Goal: Task Accomplishment & Management: Use online tool/utility

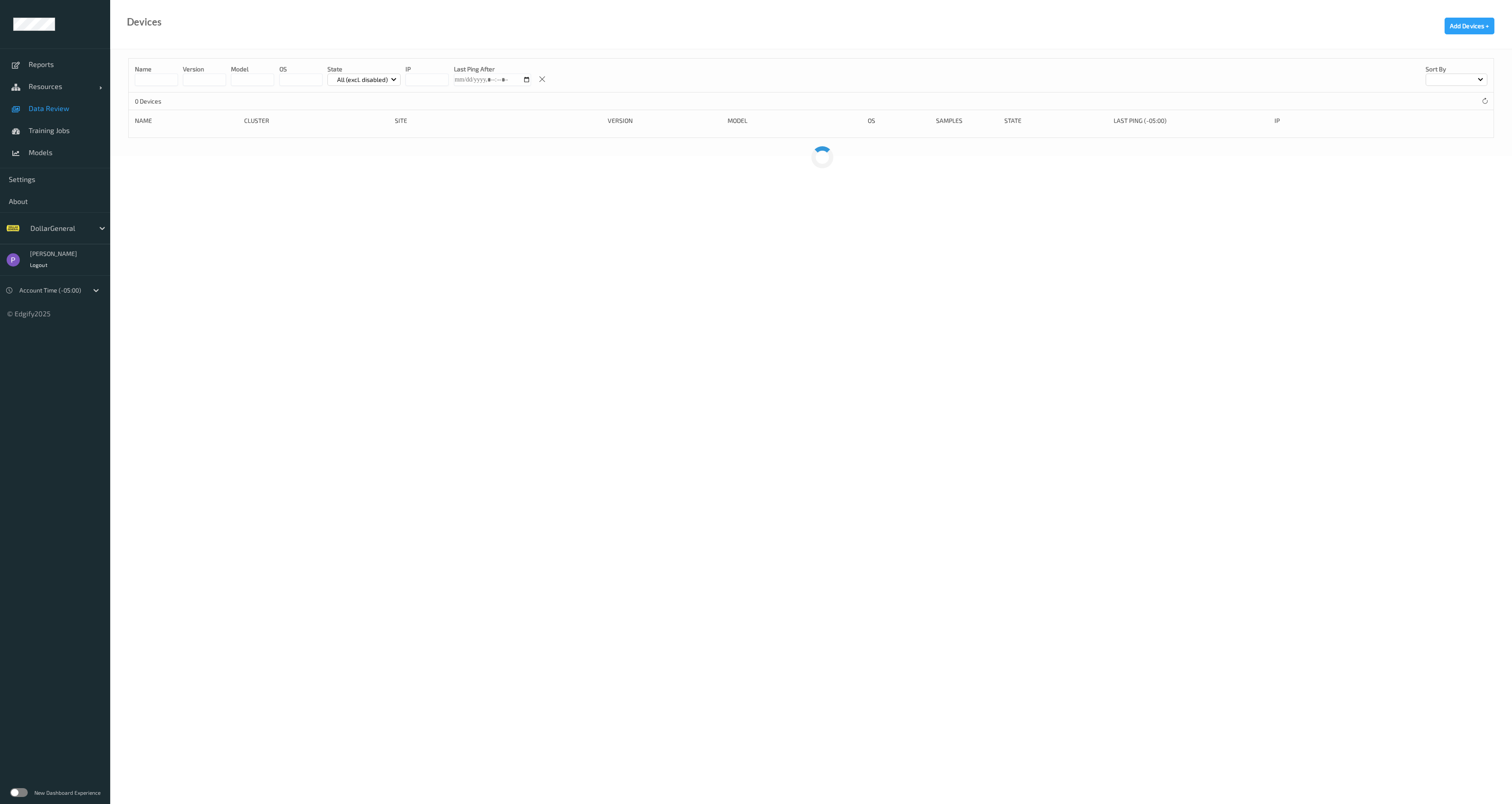
click at [57, 107] on span "Data Review" at bounding box center [65, 108] width 73 height 9
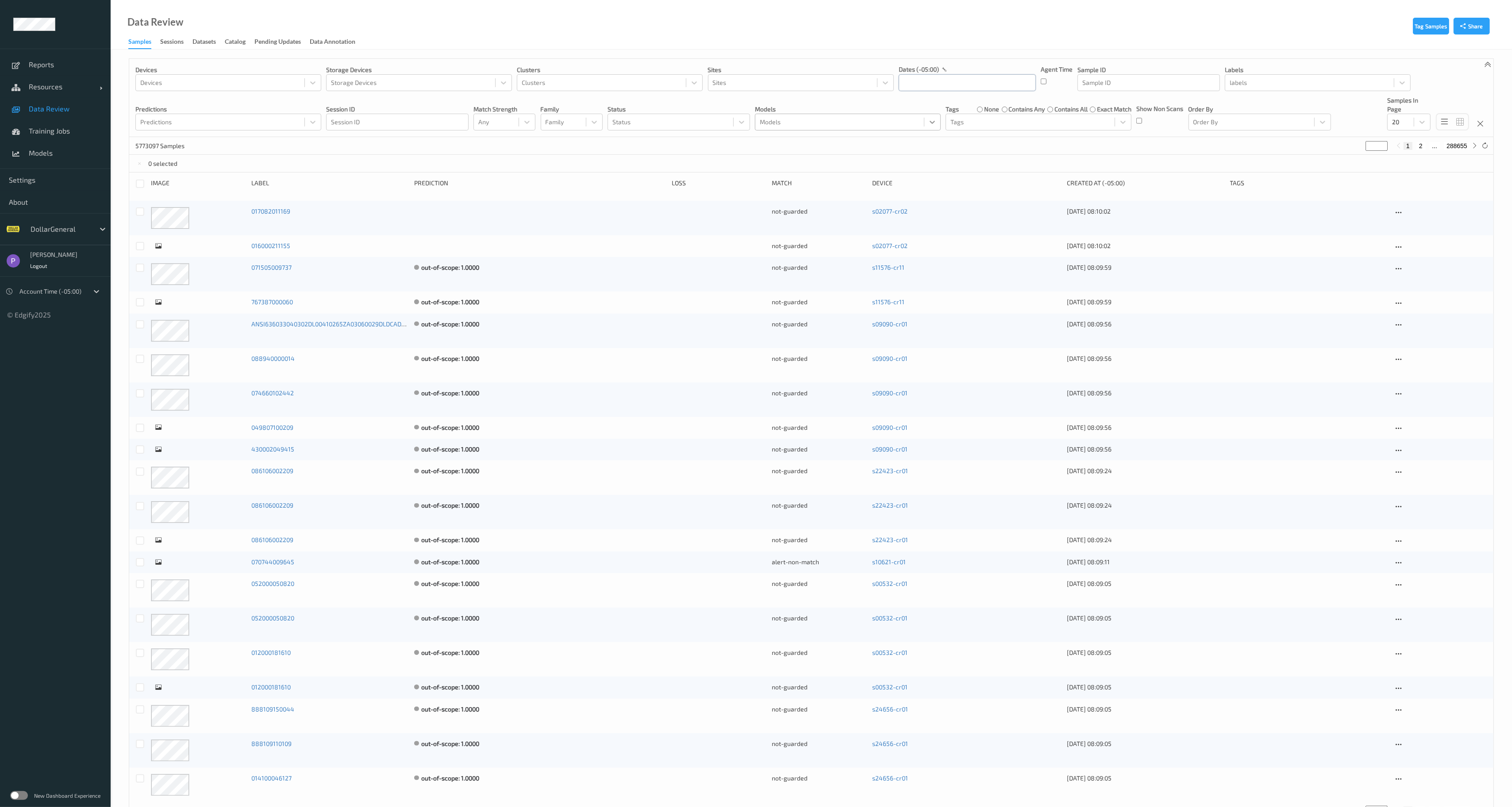
click at [946, 81] on input "text" at bounding box center [968, 83] width 137 height 17
click at [907, 110] on button "button" at bounding box center [907, 109] width 9 height 9
click at [912, 203] on span "27" at bounding box center [910, 201] width 12 height 12
click at [1003, 109] on button "button" at bounding box center [1003, 109] width 9 height 9
click at [1000, 141] on span "2" at bounding box center [1000, 141] width 12 height 12
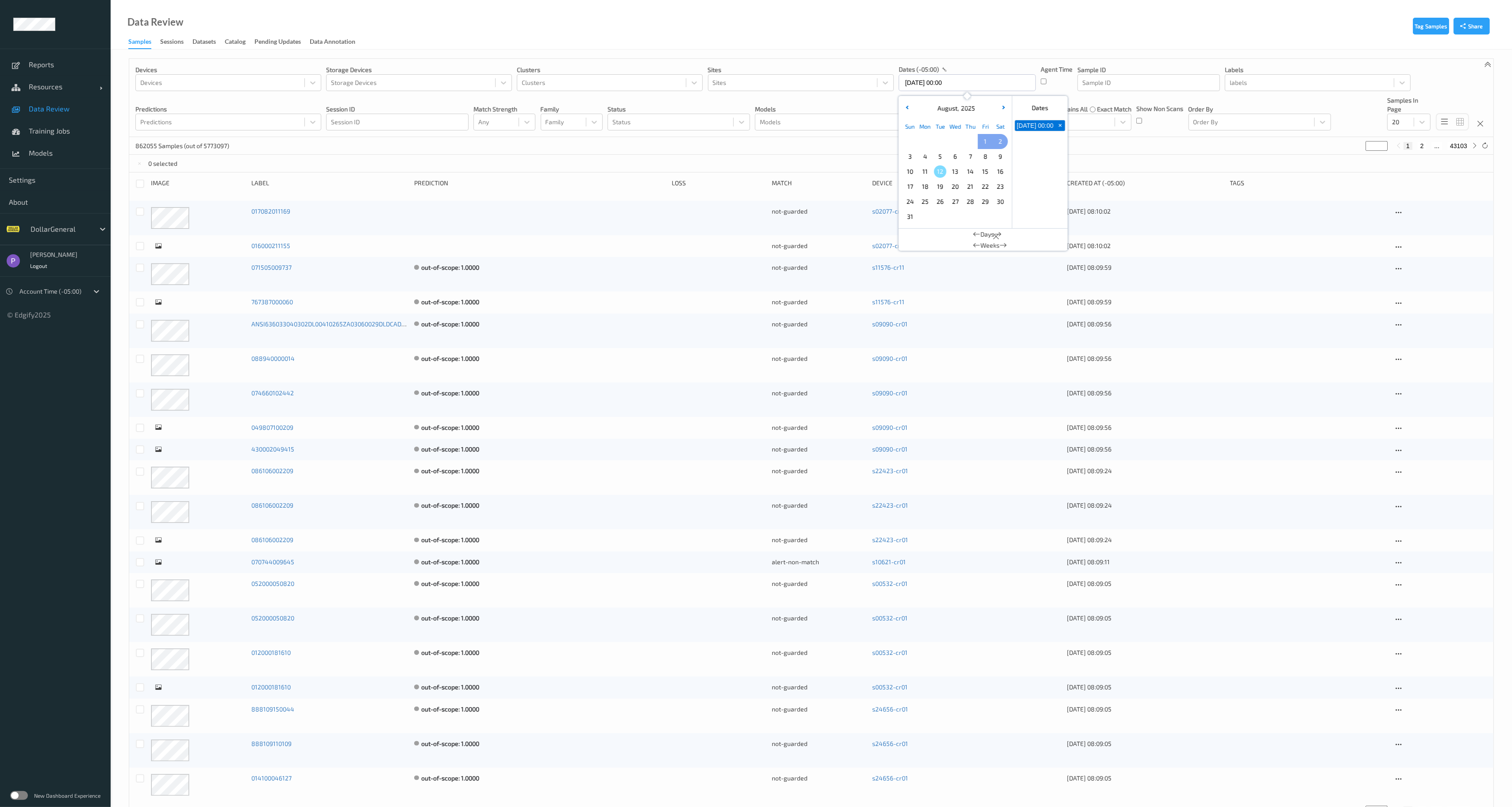
type input "[DATE] 00:00 -> [DATE] 23:59"
click at [730, 39] on div "Data Review Samples Sessions Datasets Catalog Pending Updates Data Annotation" at bounding box center [811, 24] width 1401 height 49
click at [1243, 82] on div at bounding box center [1310, 82] width 160 height 11
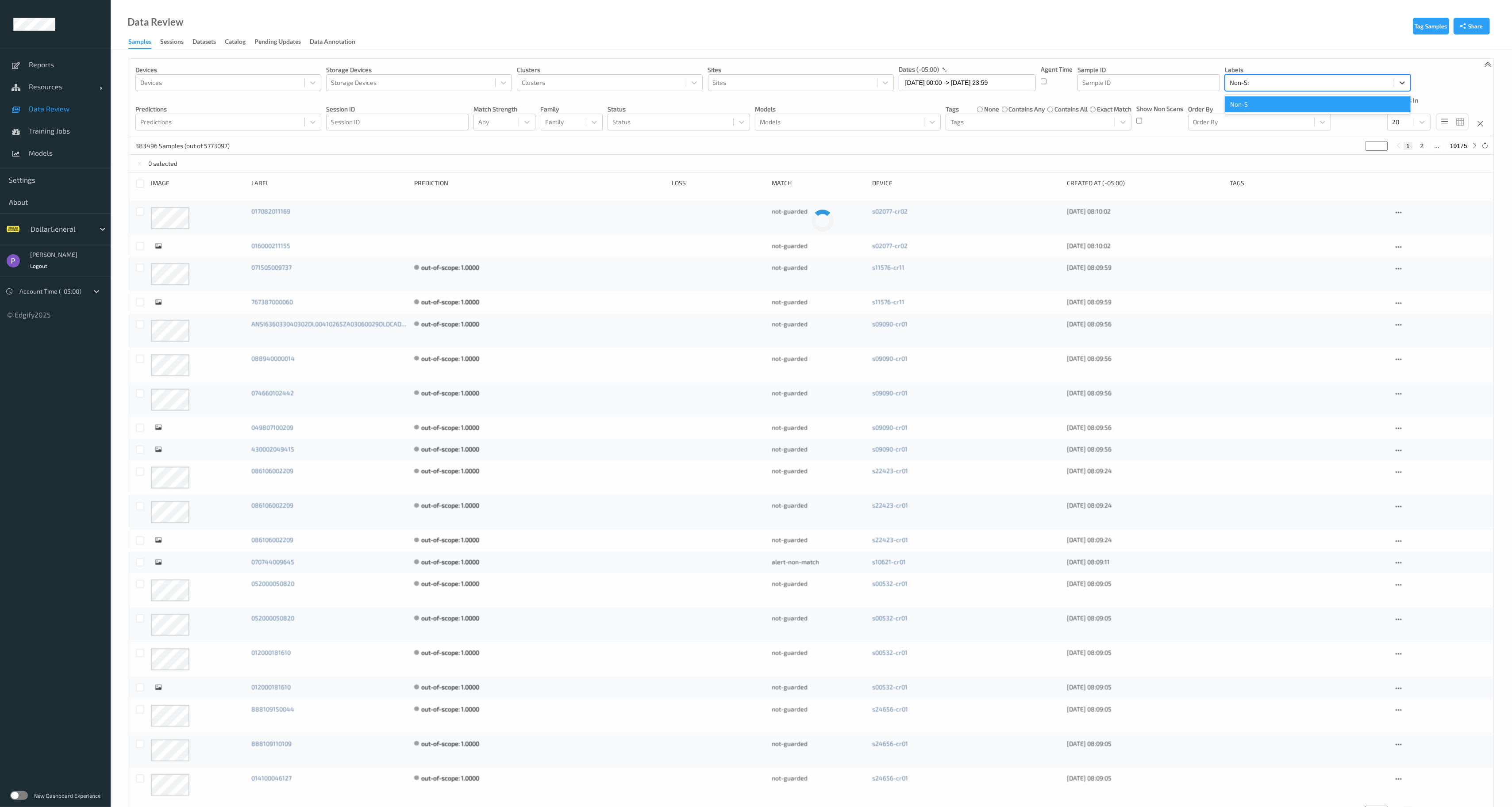
type input "Non-Scan"
click at [1267, 108] on div "Non-Scan" at bounding box center [1318, 104] width 186 height 16
click at [1216, 51] on div "Tag Samples Share Devices Devices Storage Devices Storage Devices Clusters Clus…" at bounding box center [811, 443] width 1401 height 789
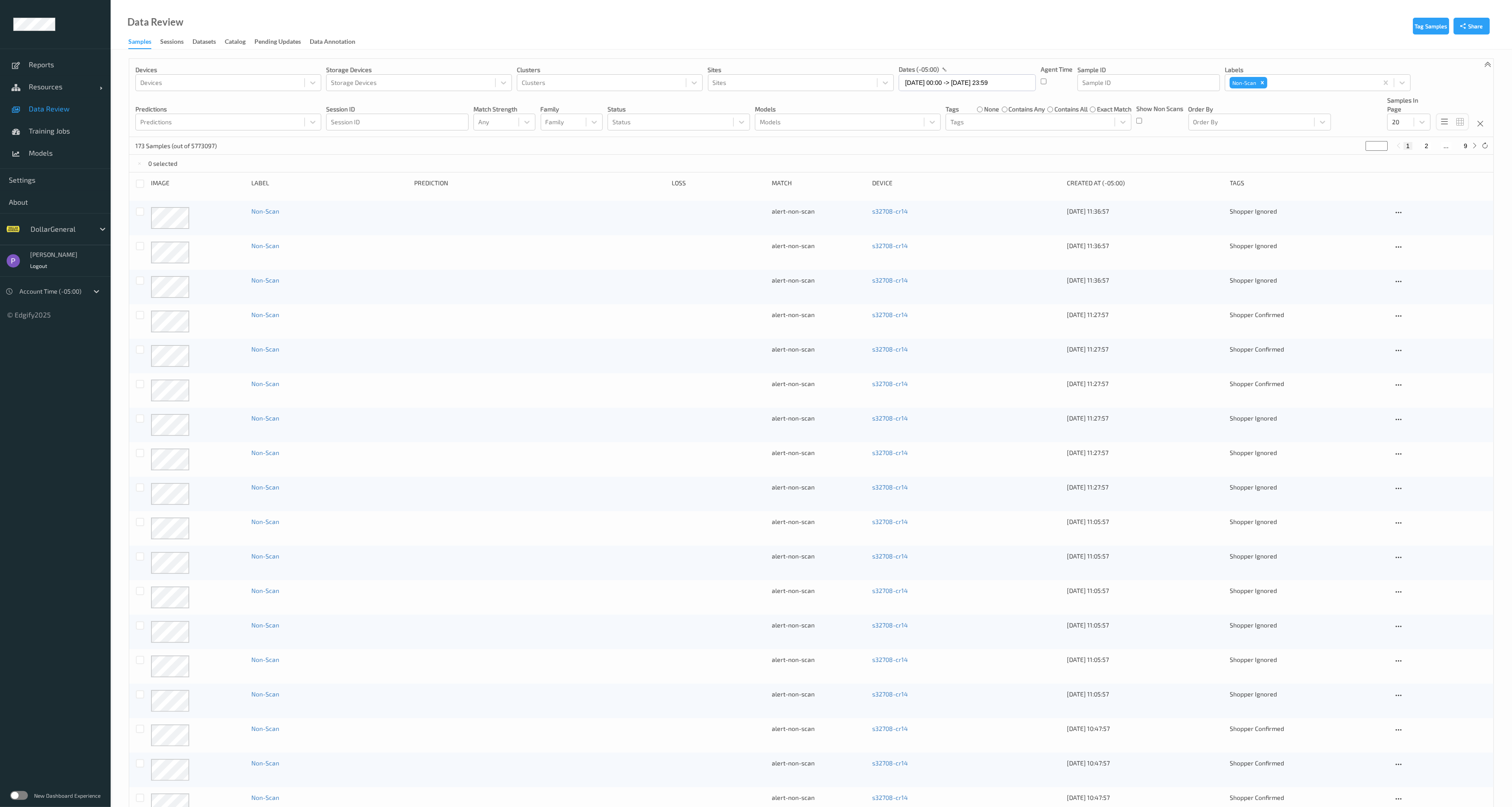
click at [983, 110] on div "none" at bounding box center [988, 109] width 22 height 9
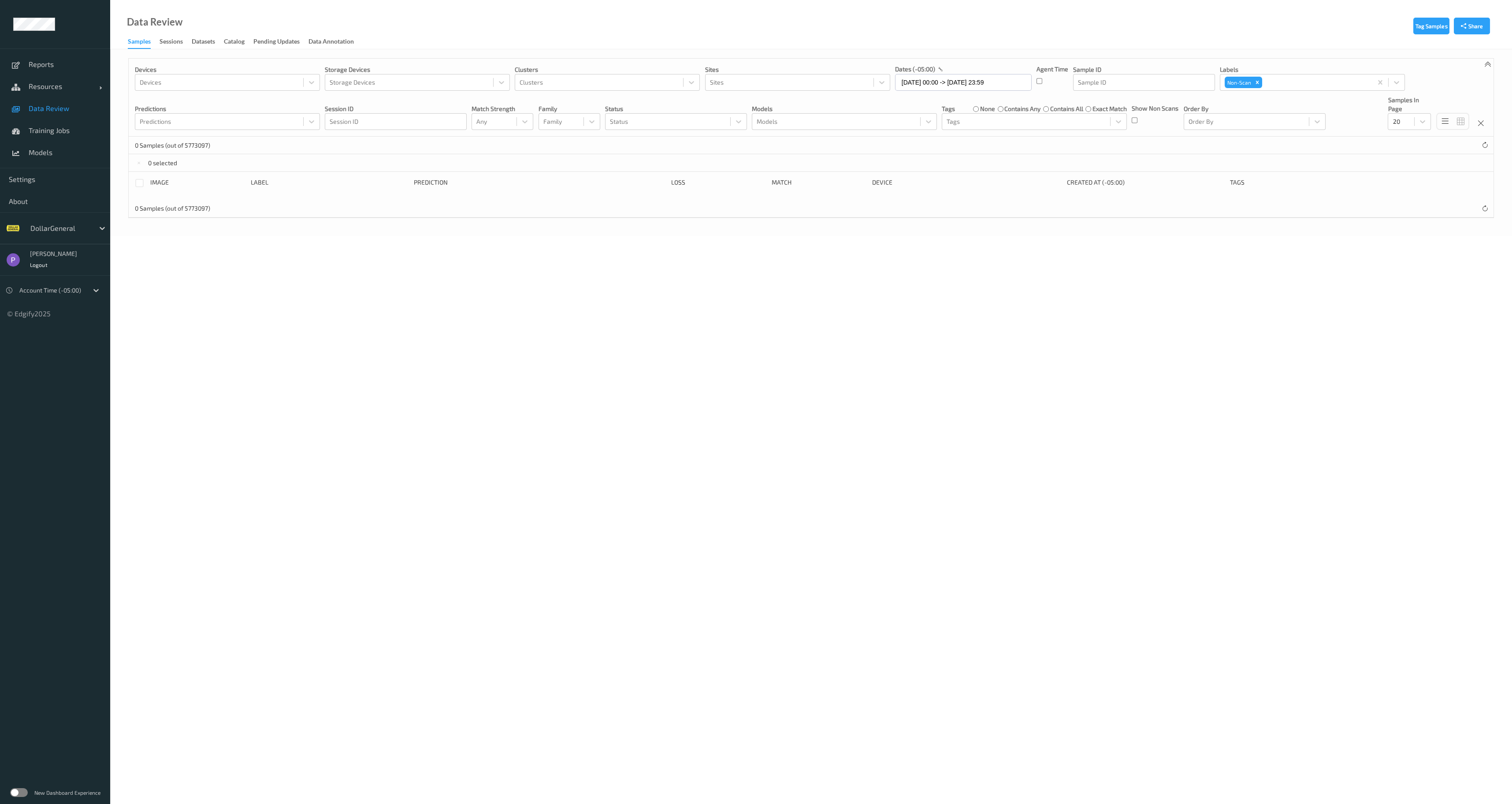
click at [1012, 110] on label "contains any" at bounding box center [1022, 109] width 36 height 9
click at [169, 45] on div "Sessions" at bounding box center [171, 42] width 23 height 11
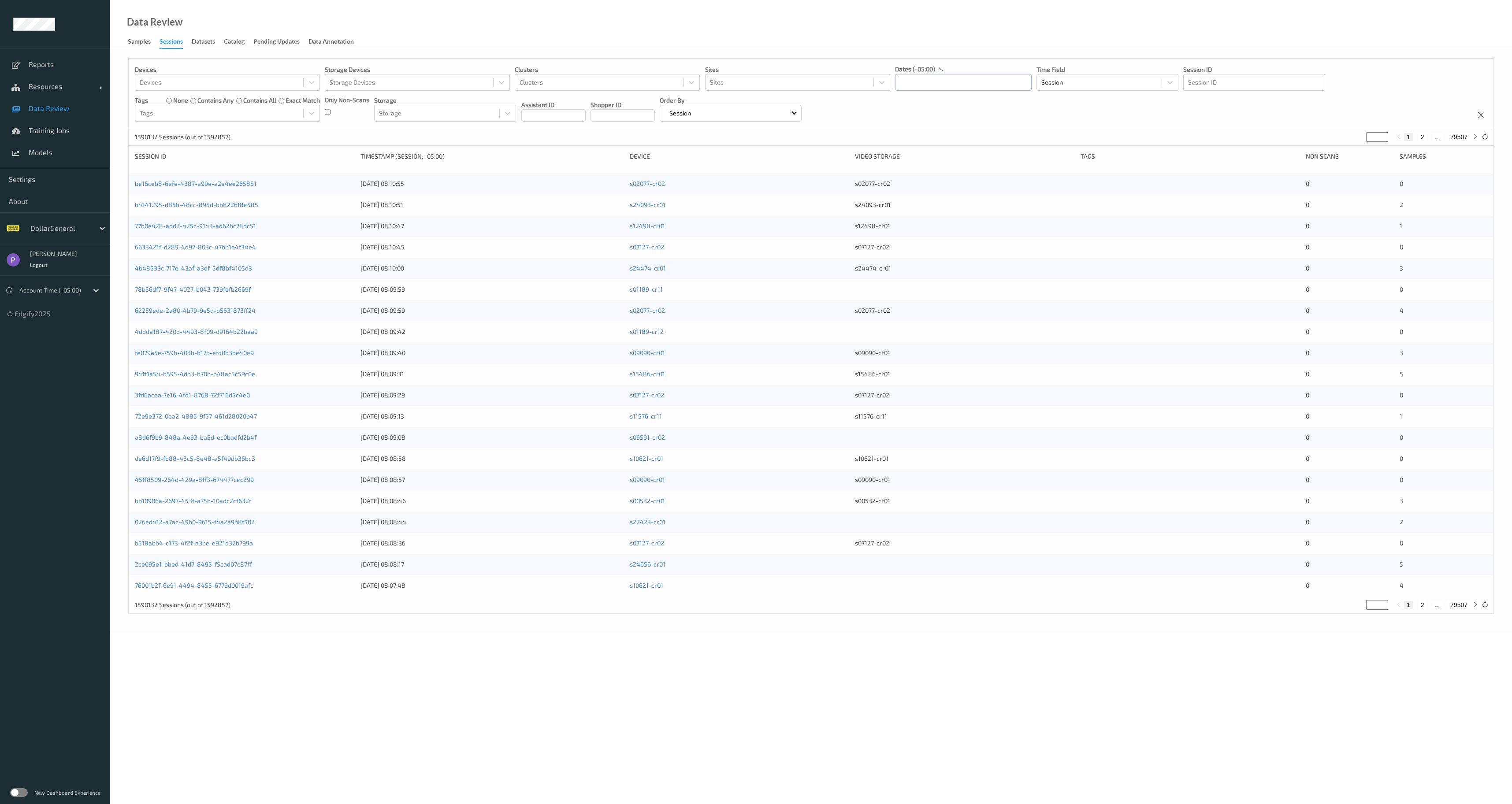
click at [920, 83] on input "text" at bounding box center [964, 83] width 137 height 17
click at [904, 110] on button "button" at bounding box center [903, 108] width 9 height 9
click at [908, 202] on span "27" at bounding box center [906, 201] width 12 height 12
click at [1002, 106] on button "button" at bounding box center [999, 108] width 9 height 9
click at [996, 141] on span "2" at bounding box center [996, 140] width 12 height 12
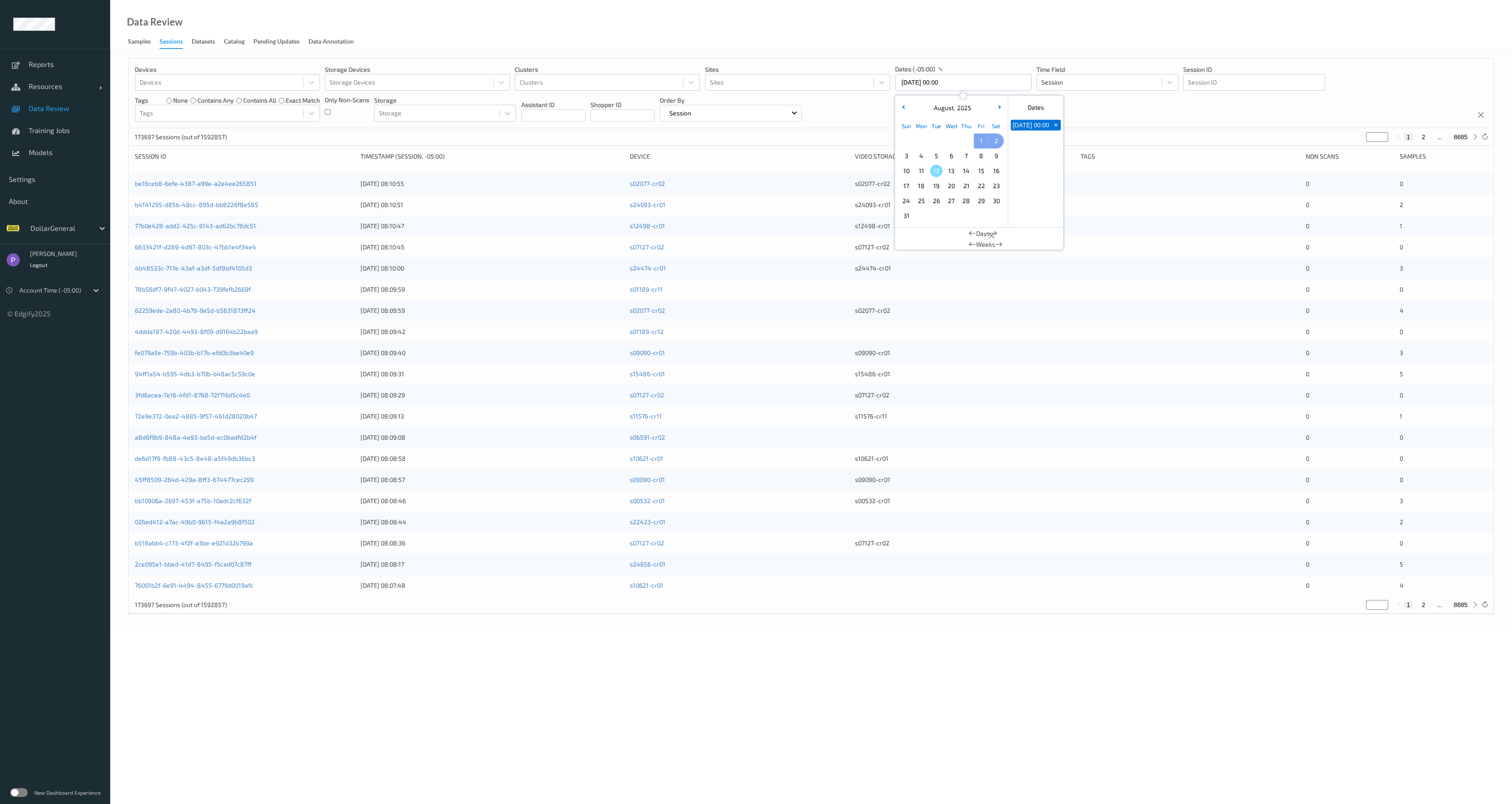
type input "[DATE] 00:00 -> [DATE] 23:59"
click at [851, 134] on div "76553 Sessions (out of 1592857) * 1 2 ... 3828" at bounding box center [812, 137] width 1365 height 18
click at [199, 176] on div "371a42b3-aa08-42a7-ab98-f0443c7673e3 [DATE] 13:11:38 s11817-cr11 On Backend 1 19" at bounding box center [812, 184] width 1365 height 21
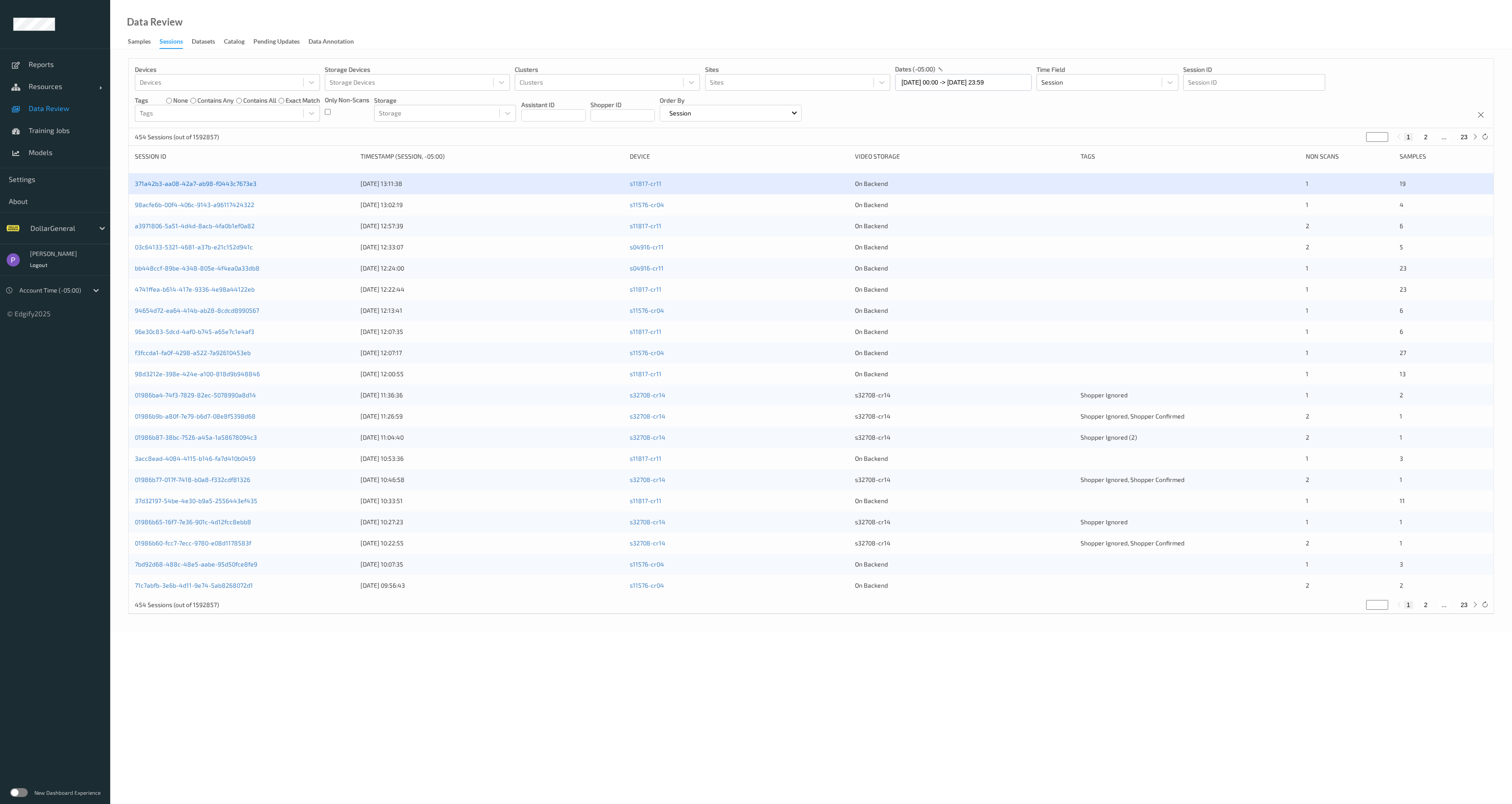
click at [201, 181] on link "371a42b3-aa08-42a7-ab98-f0443c7673e3" at bounding box center [195, 184] width 122 height 8
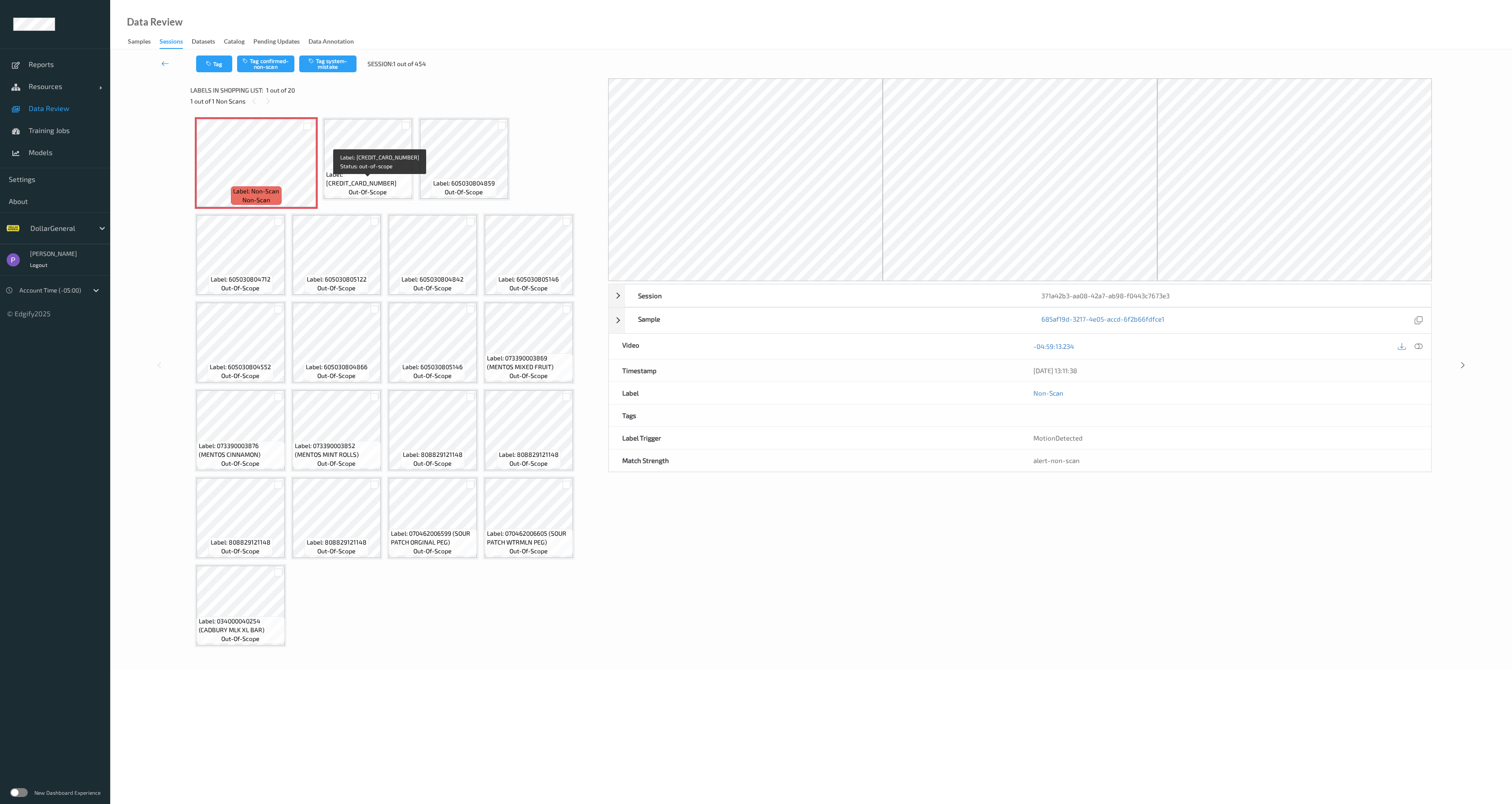
click at [365, 193] on span "out-of-scope" at bounding box center [368, 192] width 38 height 9
click at [1108, 300] on div "371a42b3-aa08-42a7-ab98-f0443c7673e3" at bounding box center [1230, 304] width 403 height 22
click at [917, 485] on div "Sample" at bounding box center [826, 490] width 403 height 25
click at [1423, 329] on div at bounding box center [1418, 329] width 12 height 12
click at [167, 63] on icon at bounding box center [165, 63] width 8 height 9
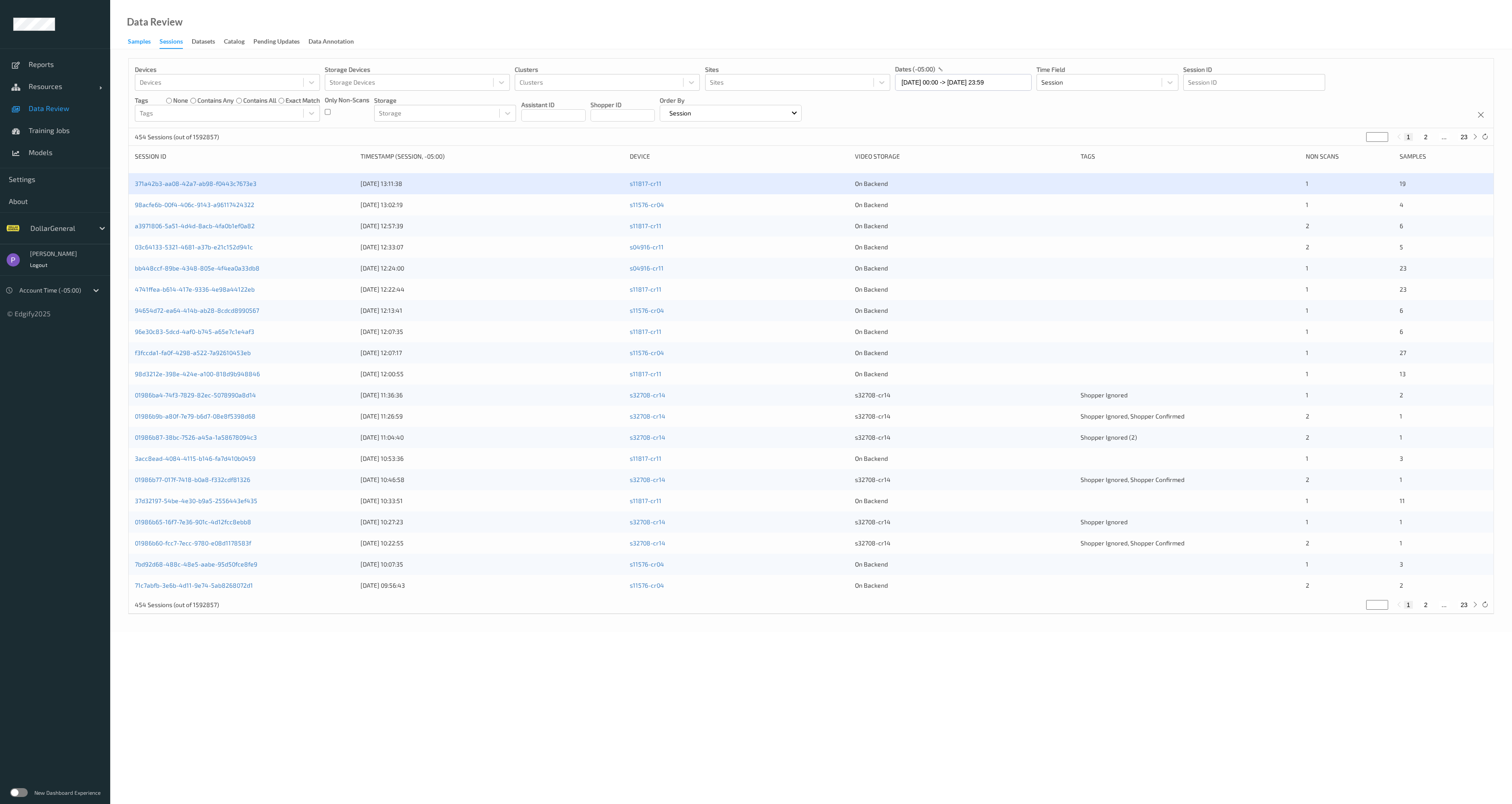
click at [144, 42] on div "Samples" at bounding box center [140, 42] width 23 height 11
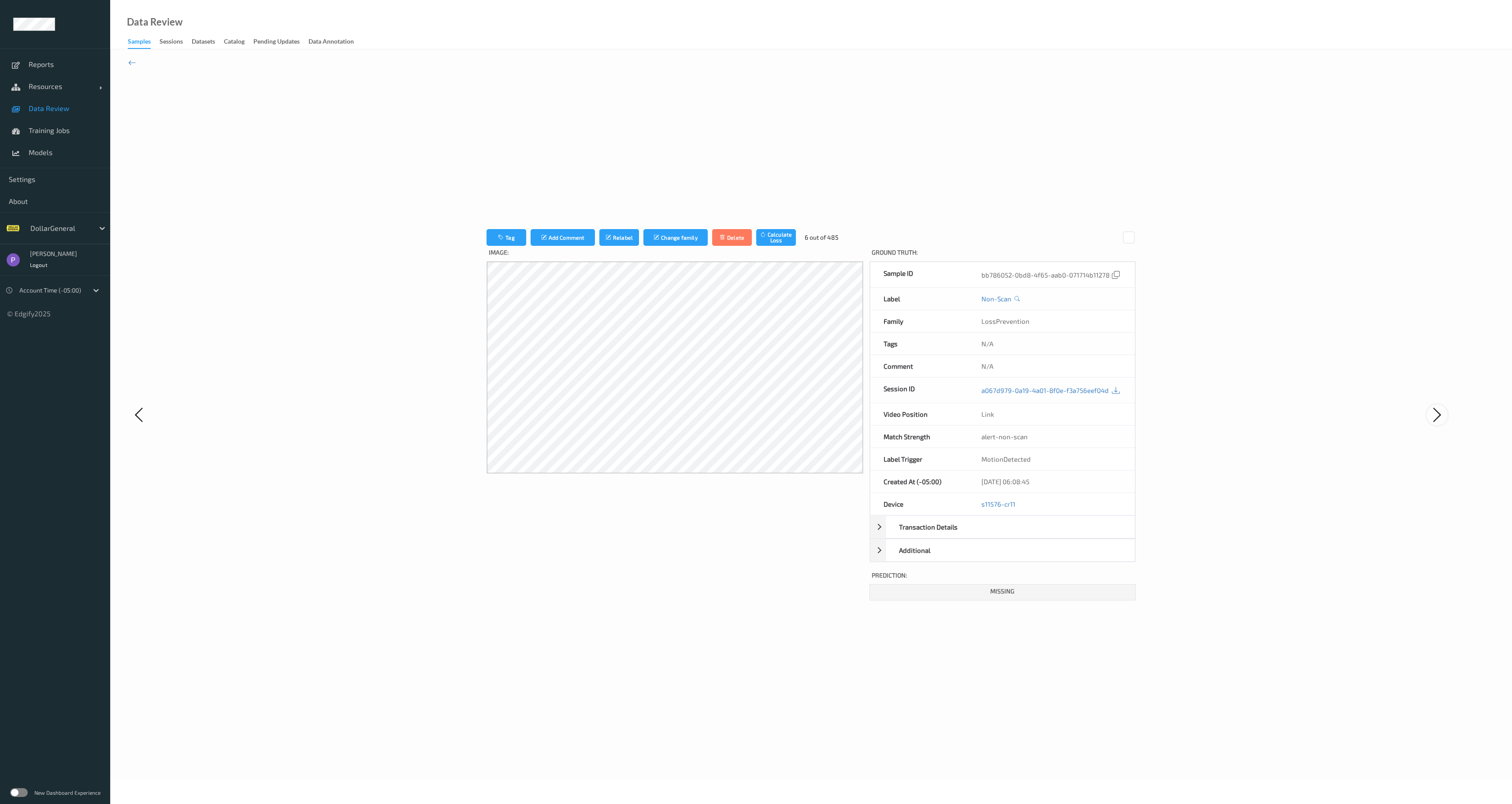
click at [1435, 412] on icon at bounding box center [1437, 414] width 18 height 18
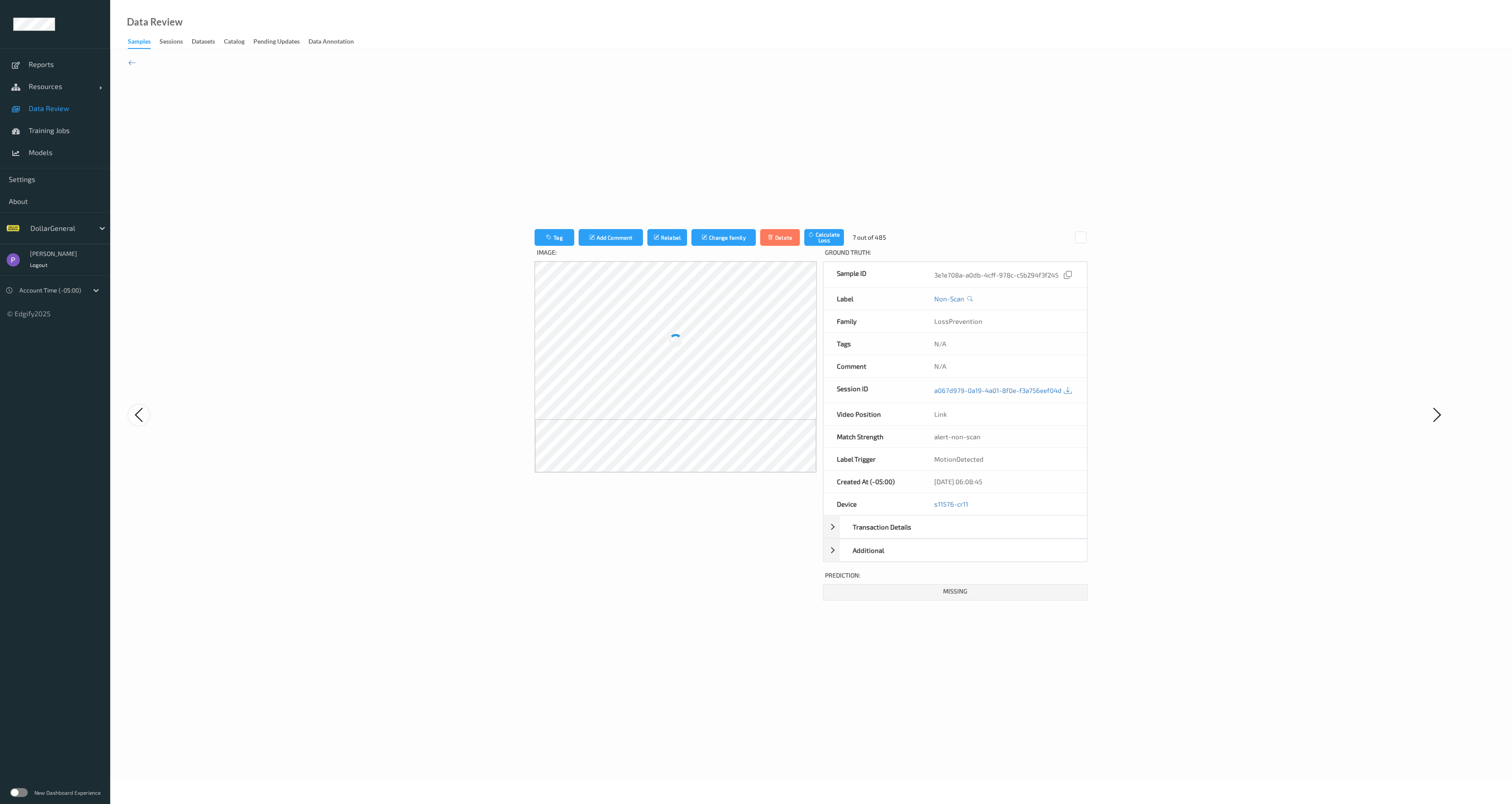
click at [142, 418] on icon at bounding box center [139, 414] width 18 height 18
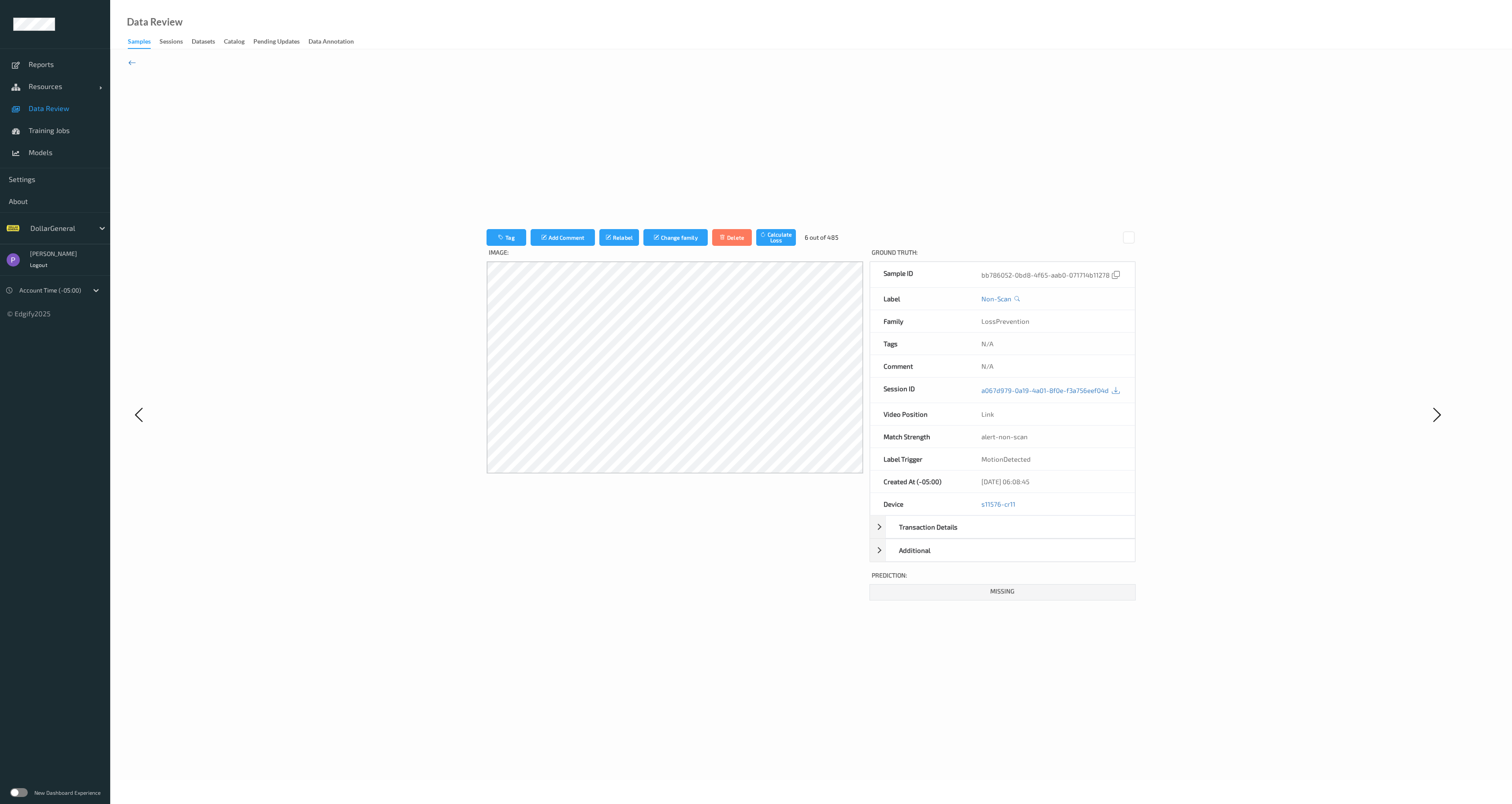
click at [134, 64] on icon at bounding box center [132, 63] width 8 height 10
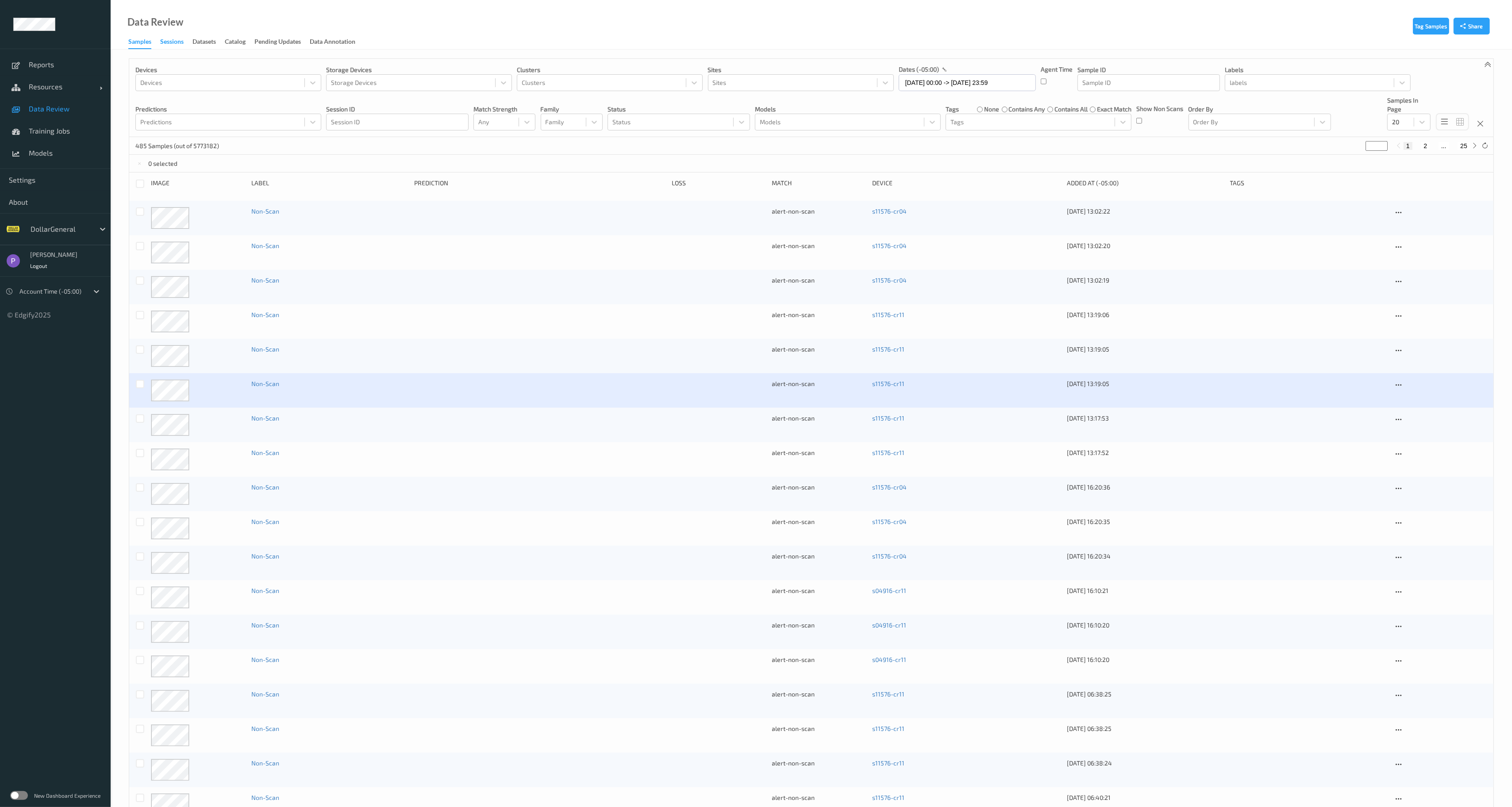
click at [171, 42] on div "Sessions" at bounding box center [171, 42] width 24 height 11
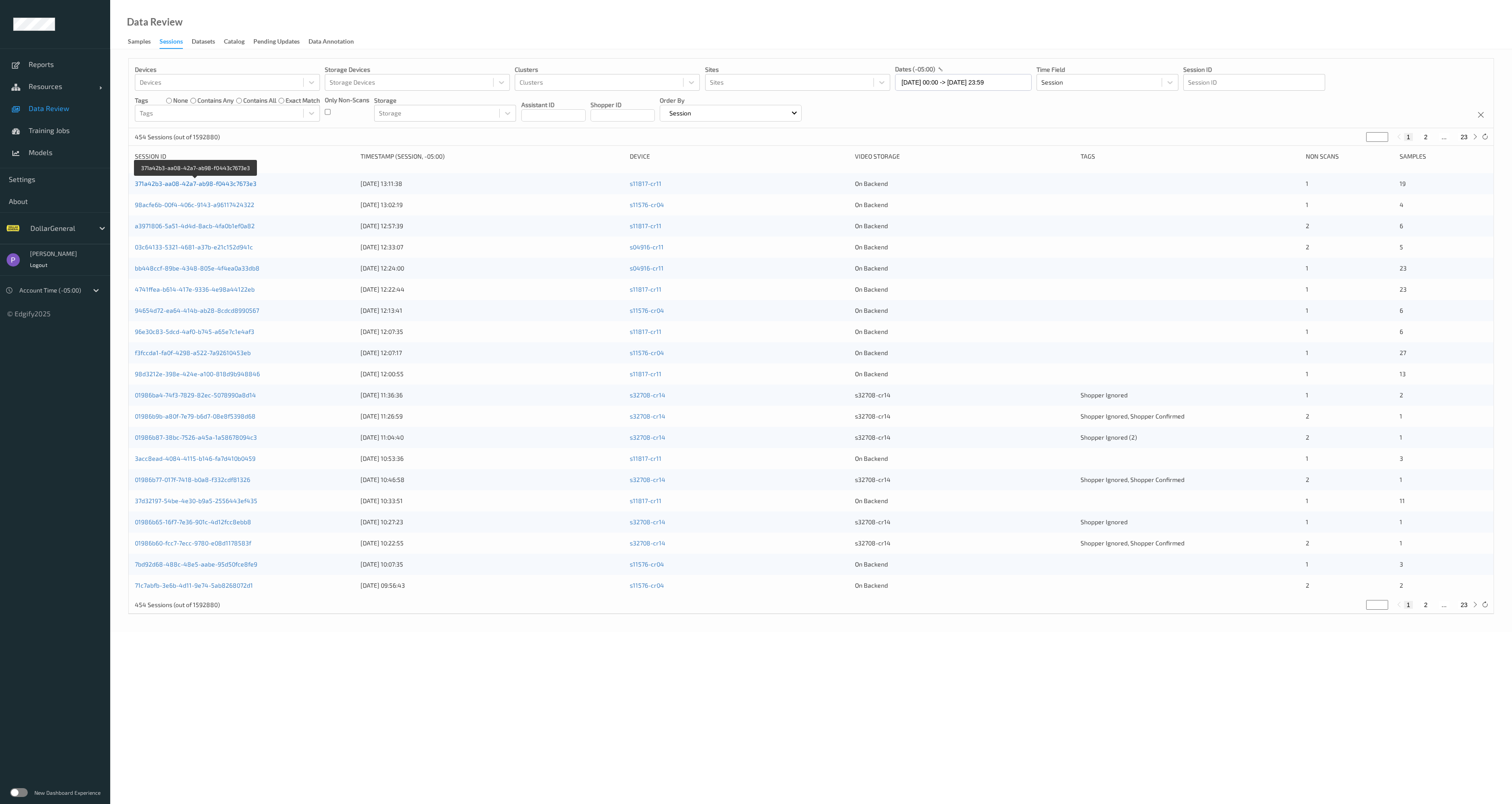
click at [210, 185] on link "371a42b3-aa08-42a7-ab98-f0443c7673e3" at bounding box center [195, 184] width 122 height 8
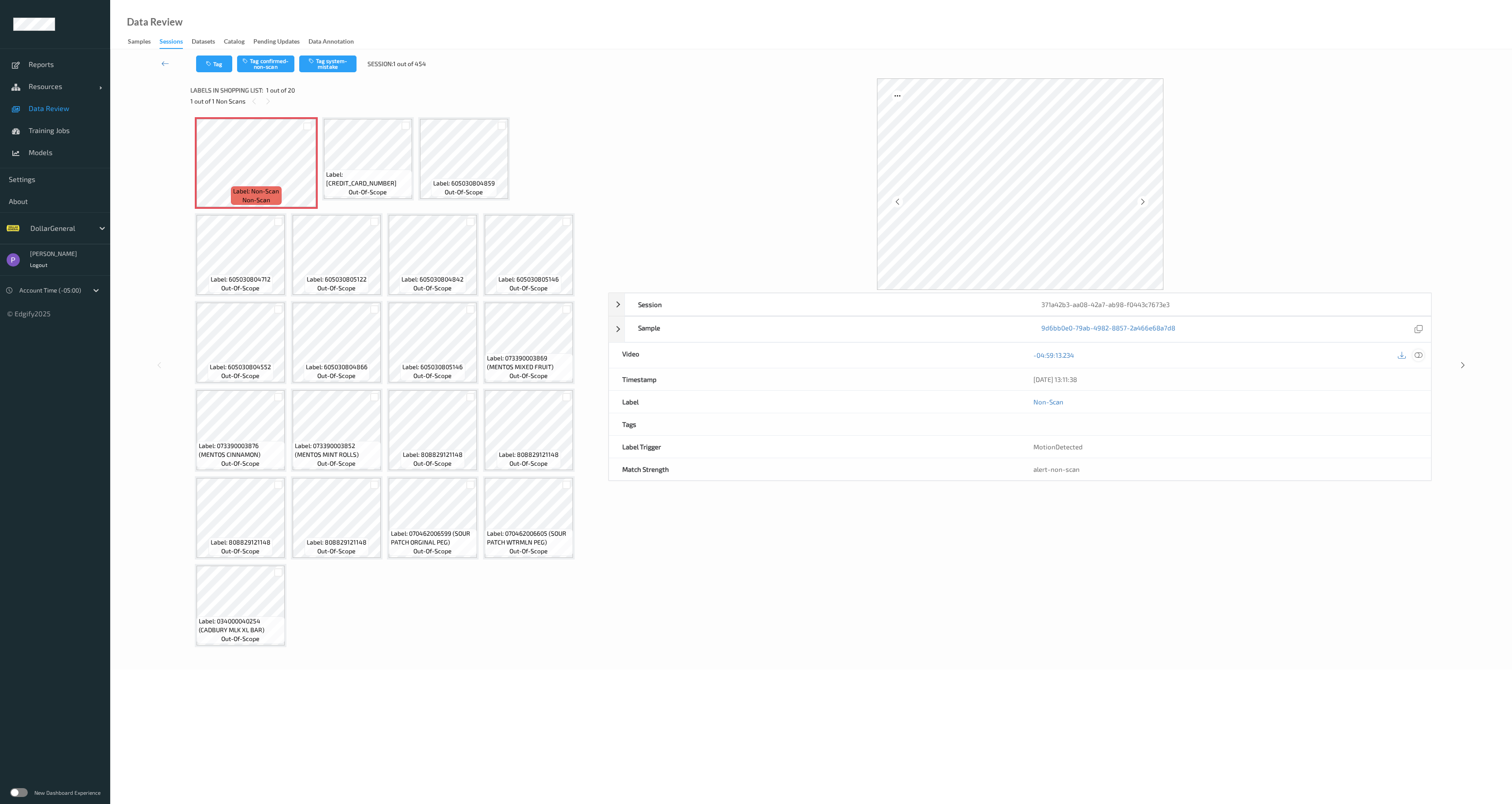
click at [1419, 357] on icon at bounding box center [1419, 354] width 8 height 8
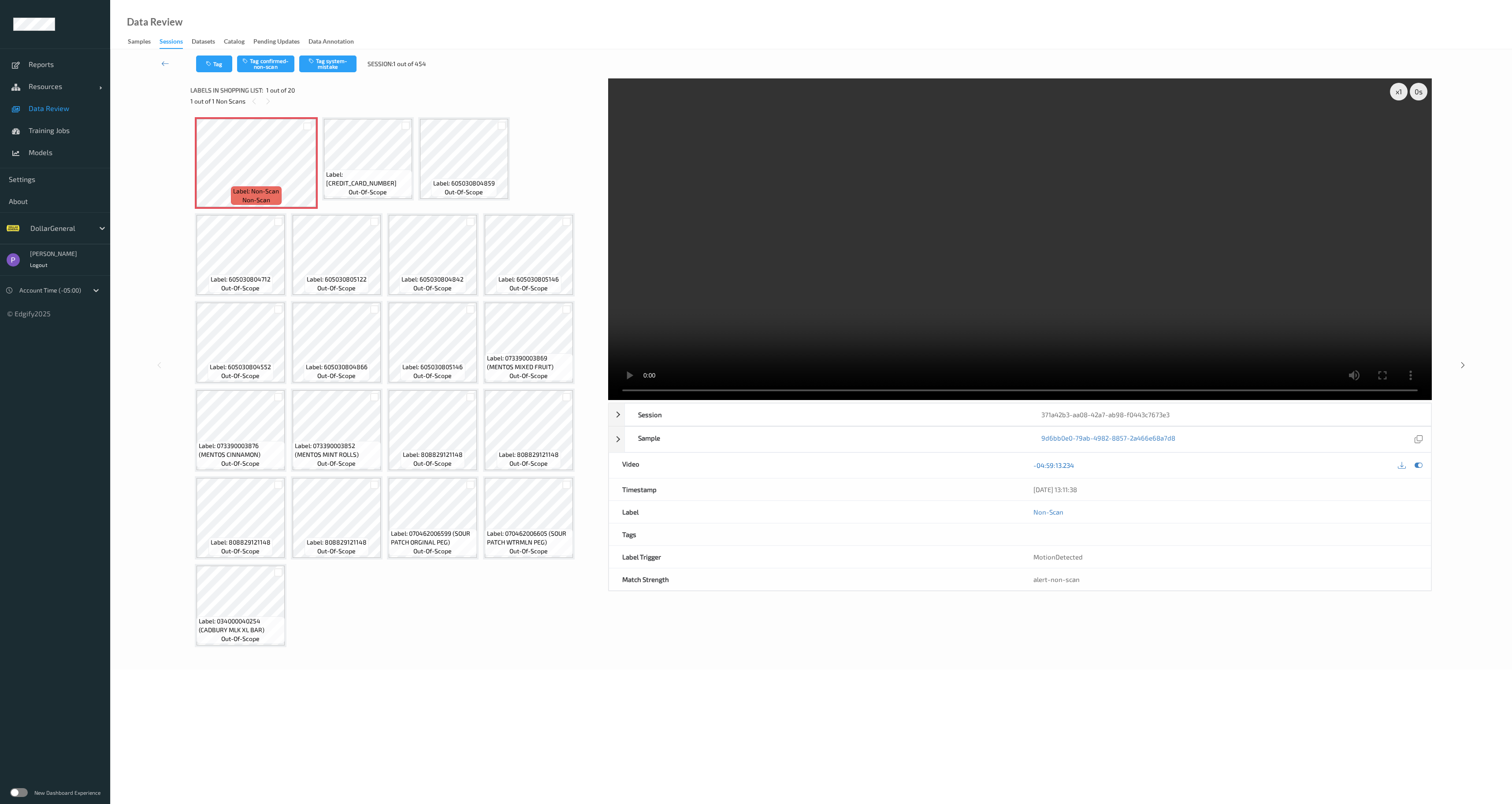
click at [1051, 465] on link "-04:59:13.234" at bounding box center [1054, 465] width 41 height 9
click at [162, 66] on icon at bounding box center [165, 63] width 8 height 9
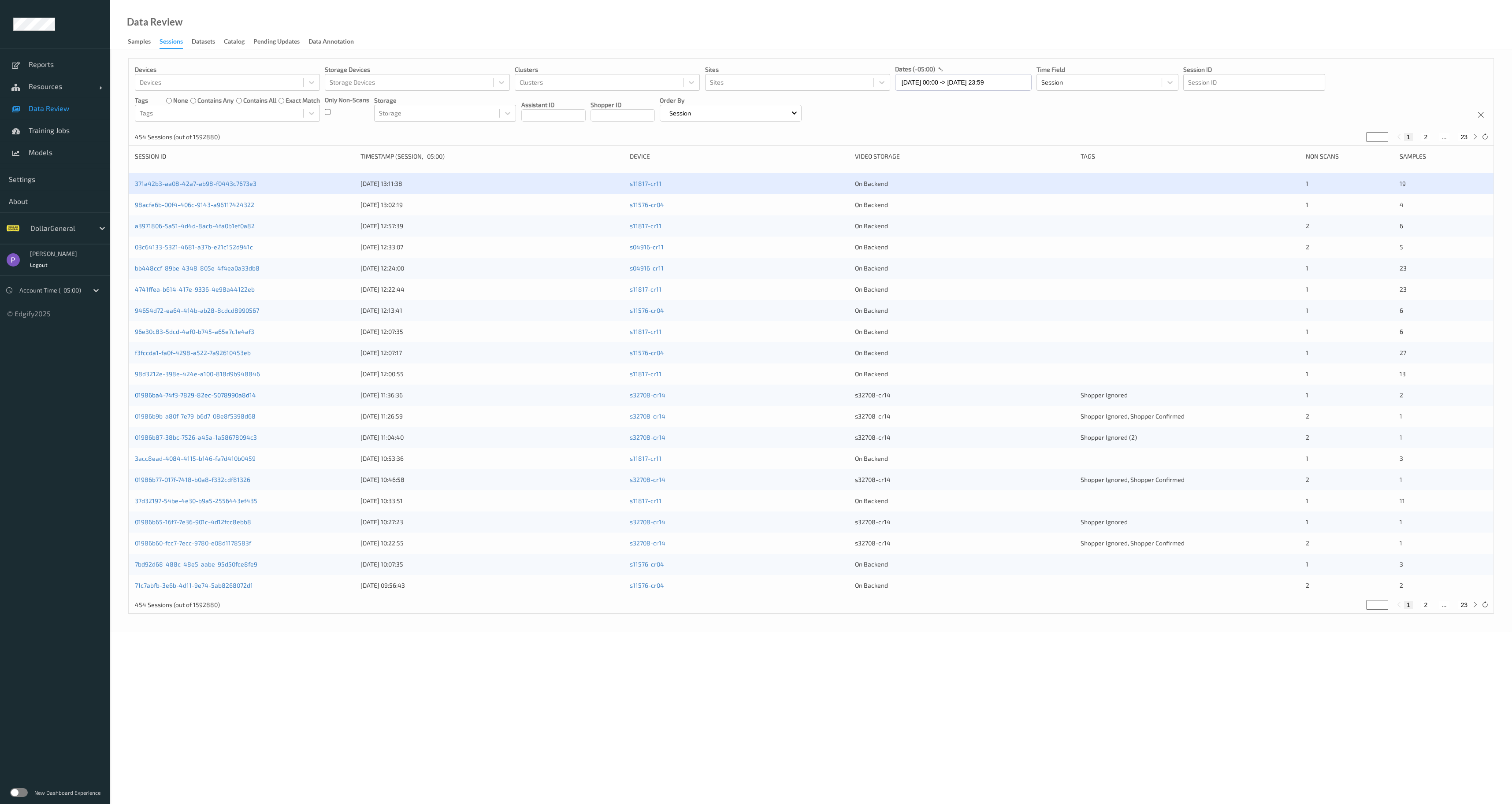
click at [224, 391] on link "01986ba4-74f3-7829-82ec-5078990a8d14" at bounding box center [195, 395] width 121 height 8
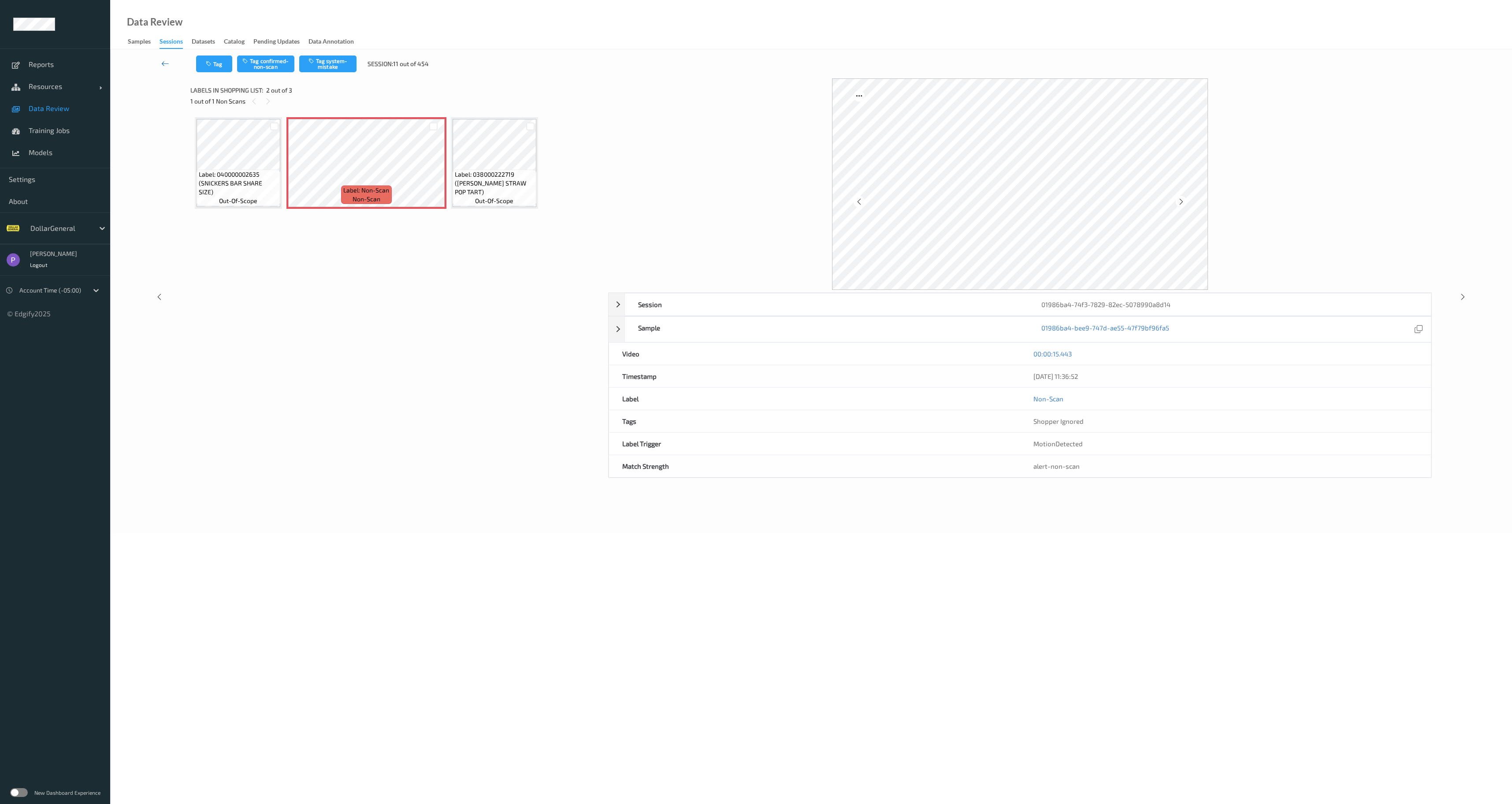
click at [158, 63] on link at bounding box center [165, 64] width 62 height 17
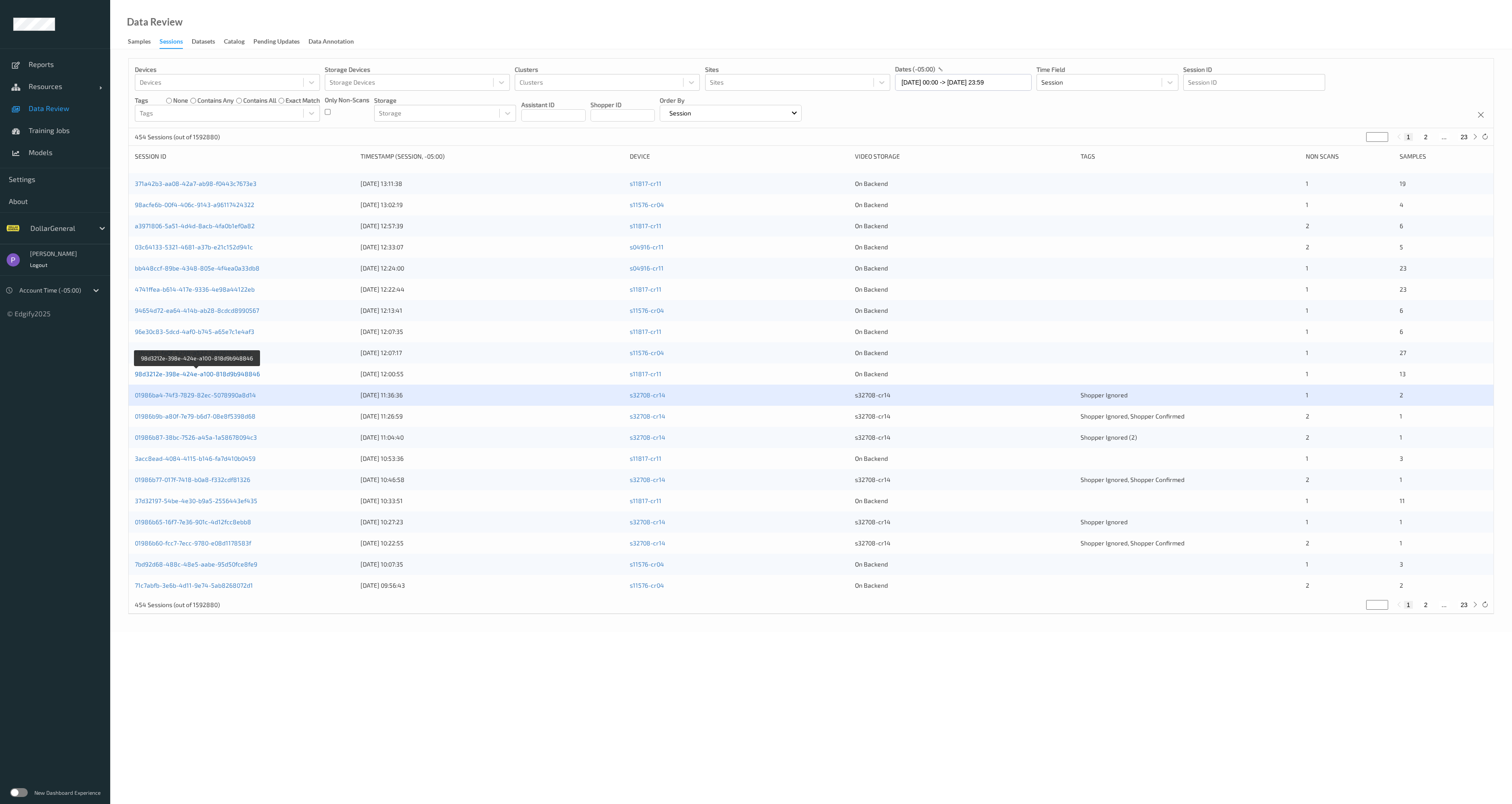
click at [218, 374] on link "98d3212e-398e-424e-a100-818d9b948846" at bounding box center [197, 374] width 125 height 8
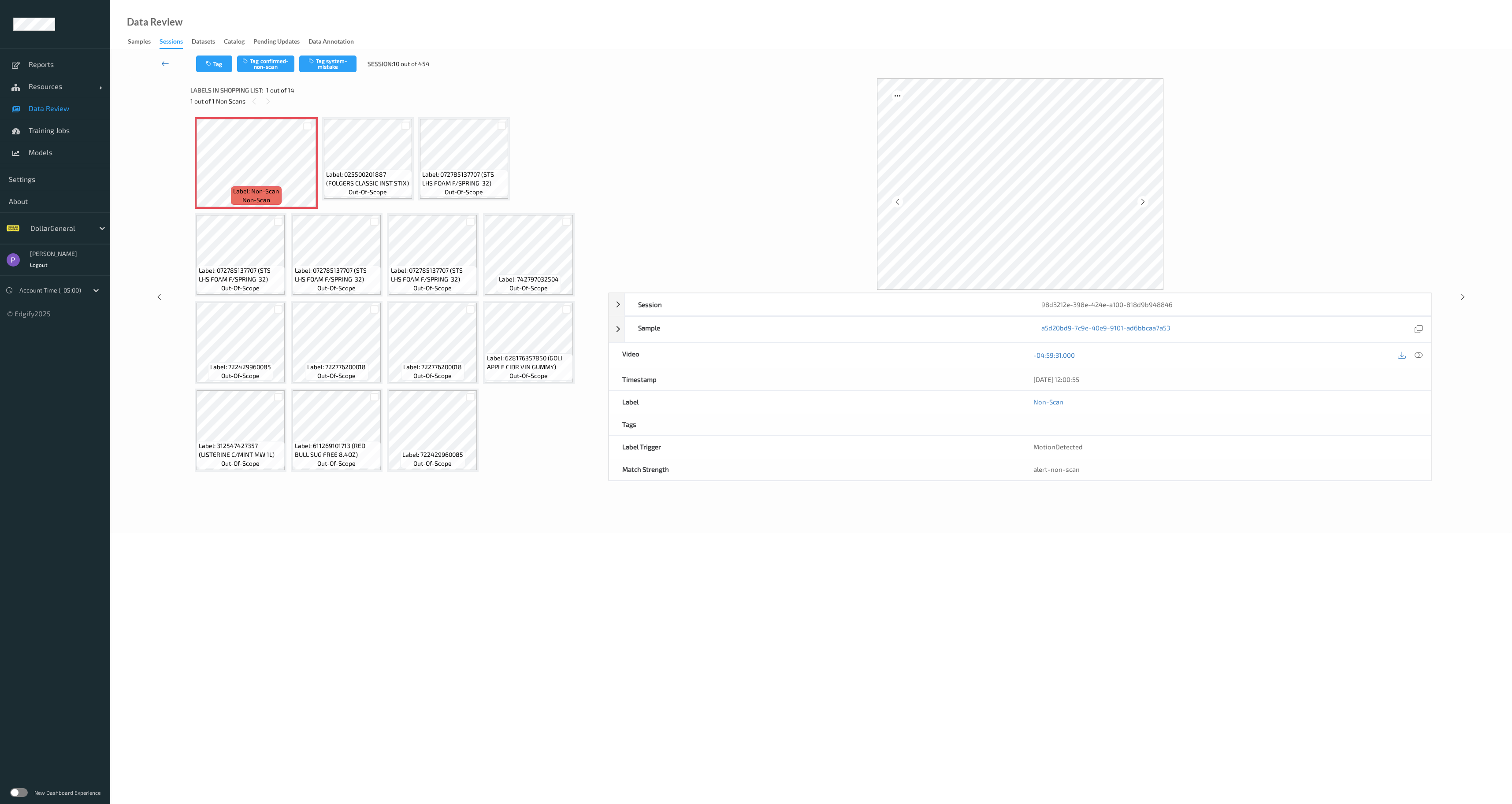
click at [163, 63] on icon at bounding box center [165, 63] width 8 height 9
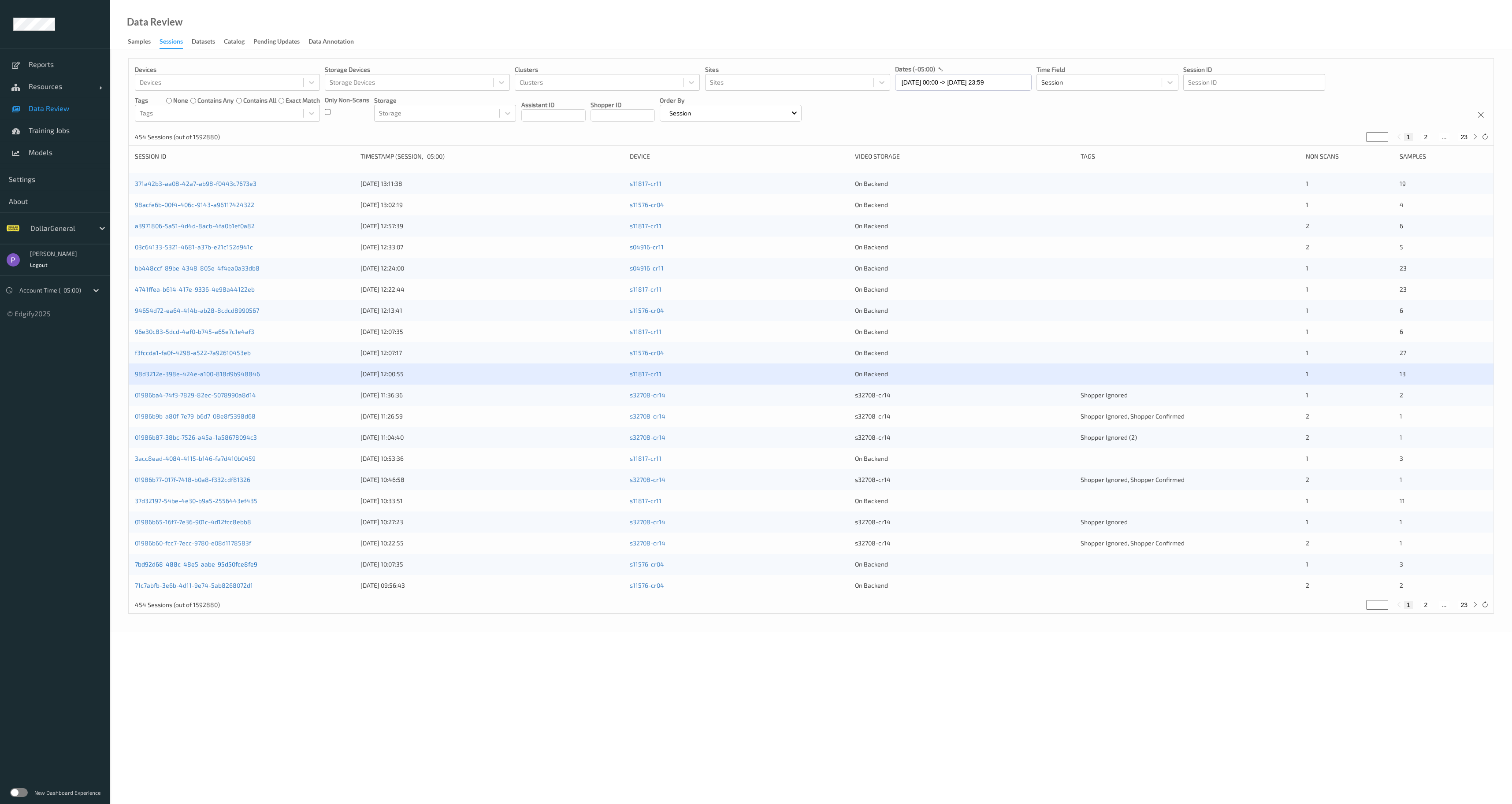
click at [231, 562] on link "7bd92d68-488c-48e5-aabe-95d50fce8fe9" at bounding box center [196, 564] width 122 height 8
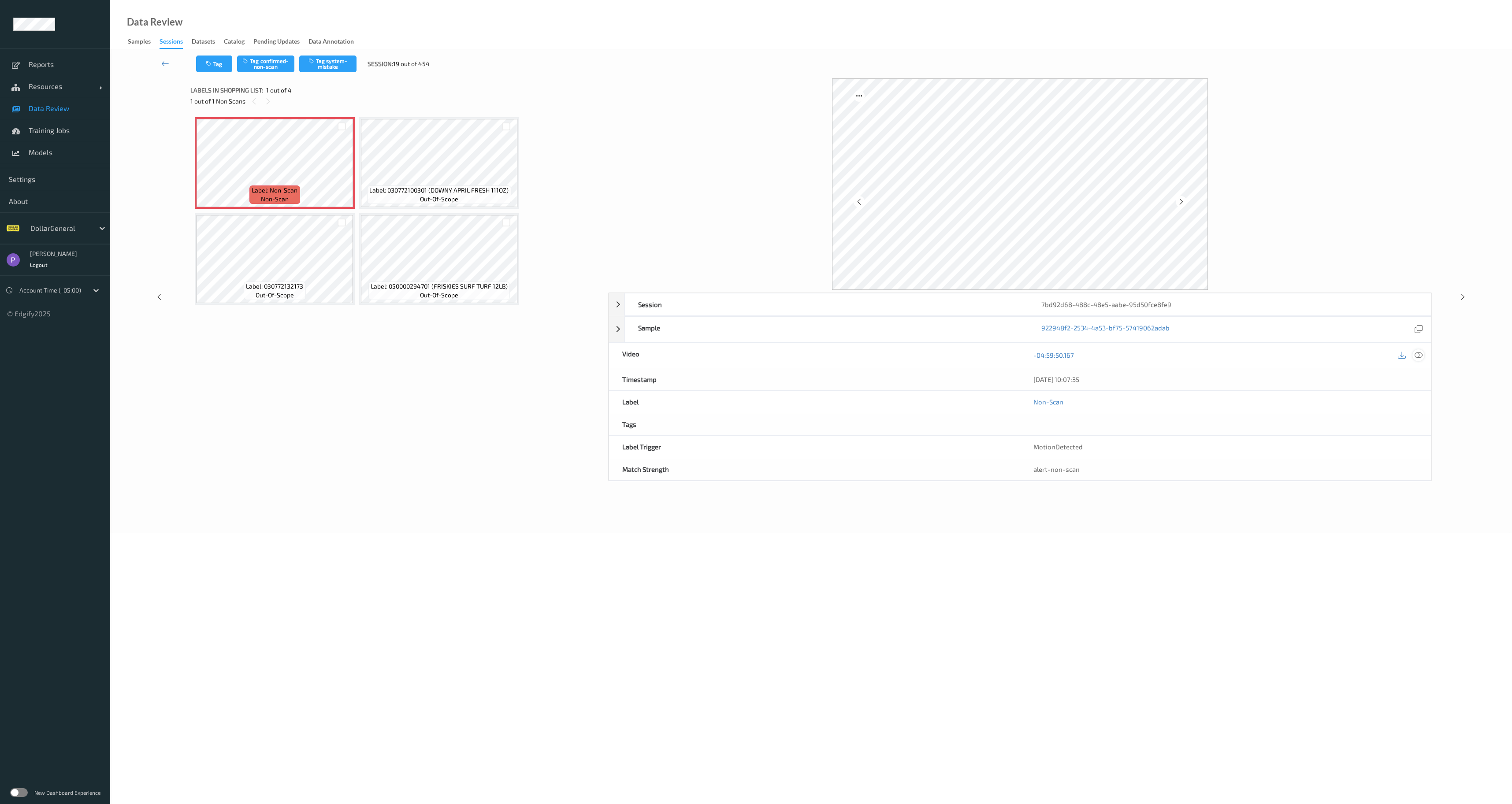
click at [1422, 356] on icon at bounding box center [1419, 354] width 8 height 8
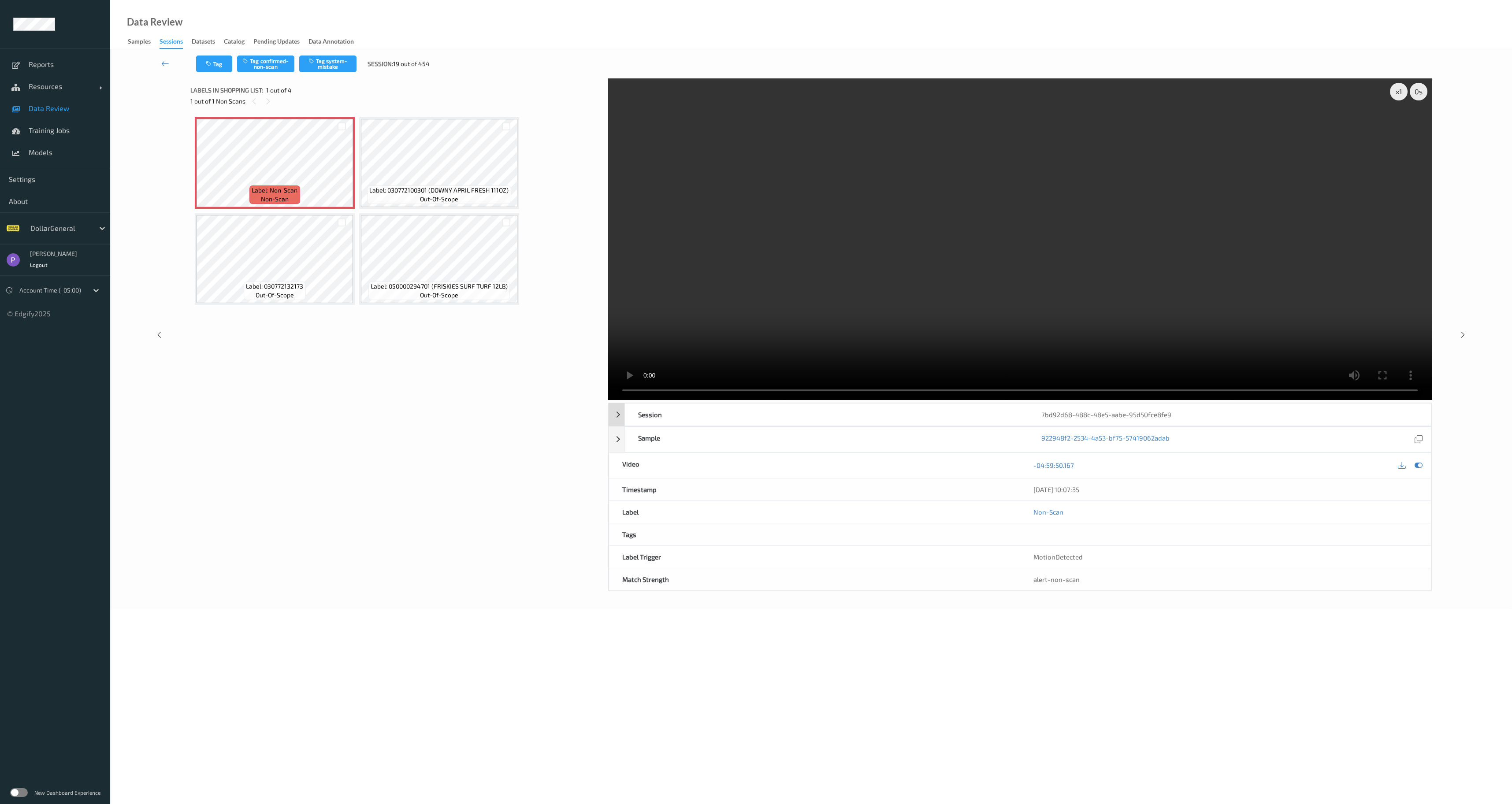
click at [638, 420] on div "Session" at bounding box center [826, 414] width 403 height 22
click at [639, 423] on div "Session" at bounding box center [826, 414] width 403 height 22
click at [639, 439] on div "Sample" at bounding box center [826, 439] width 403 height 25
click at [1056, 466] on div "1fdcc3b5-2227-4eeb-8e55-88ea65dc6f32" at bounding box center [1225, 465] width 384 height 12
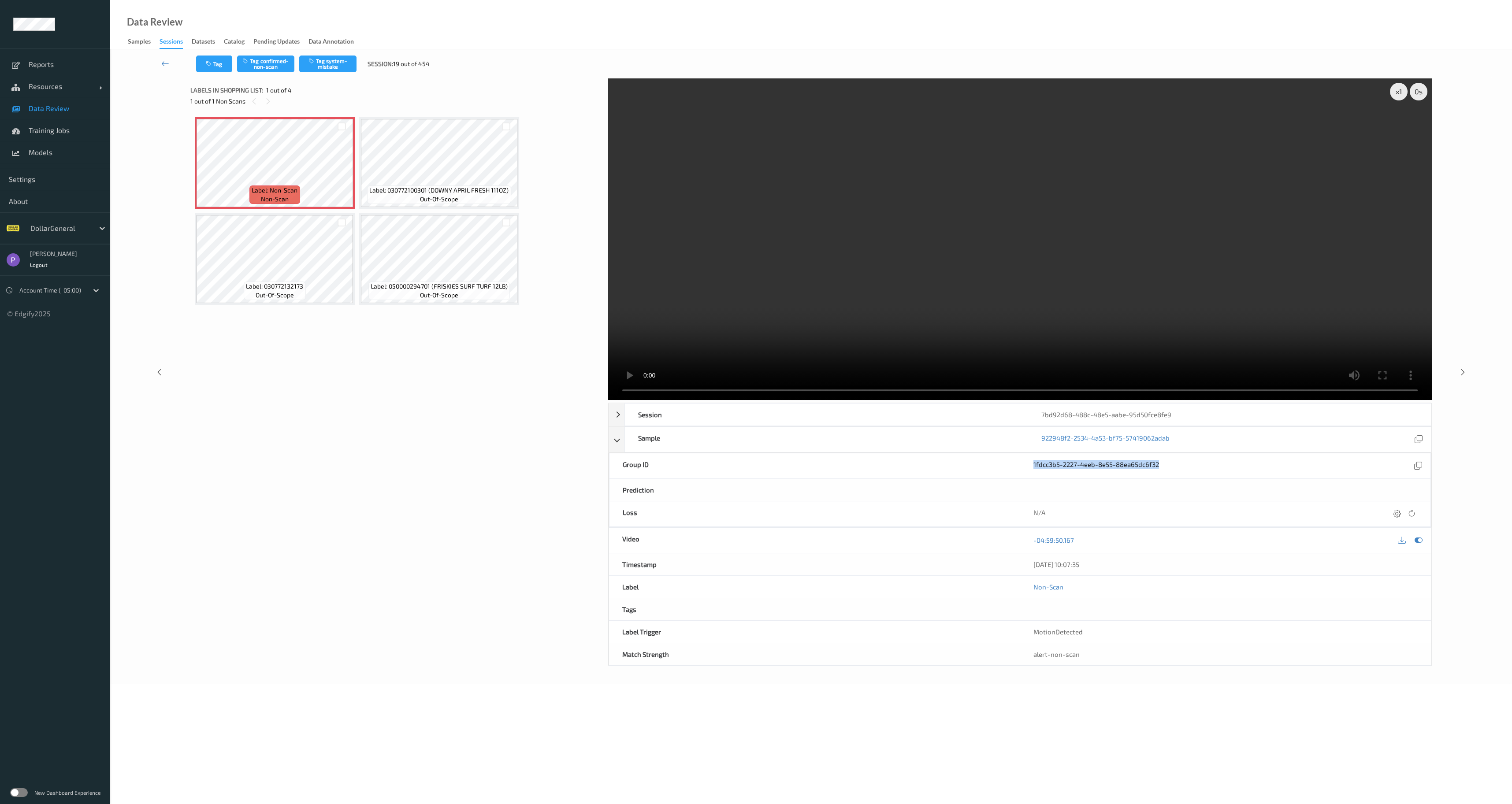
click at [1056, 466] on div "1fdcc3b5-2227-4eeb-8e55-88ea65dc6f32" at bounding box center [1225, 465] width 384 height 12
click at [1419, 437] on icon at bounding box center [1419, 439] width 8 height 8
click at [661, 440] on div "Sample" at bounding box center [826, 439] width 403 height 25
click at [642, 420] on div "Session" at bounding box center [826, 414] width 403 height 22
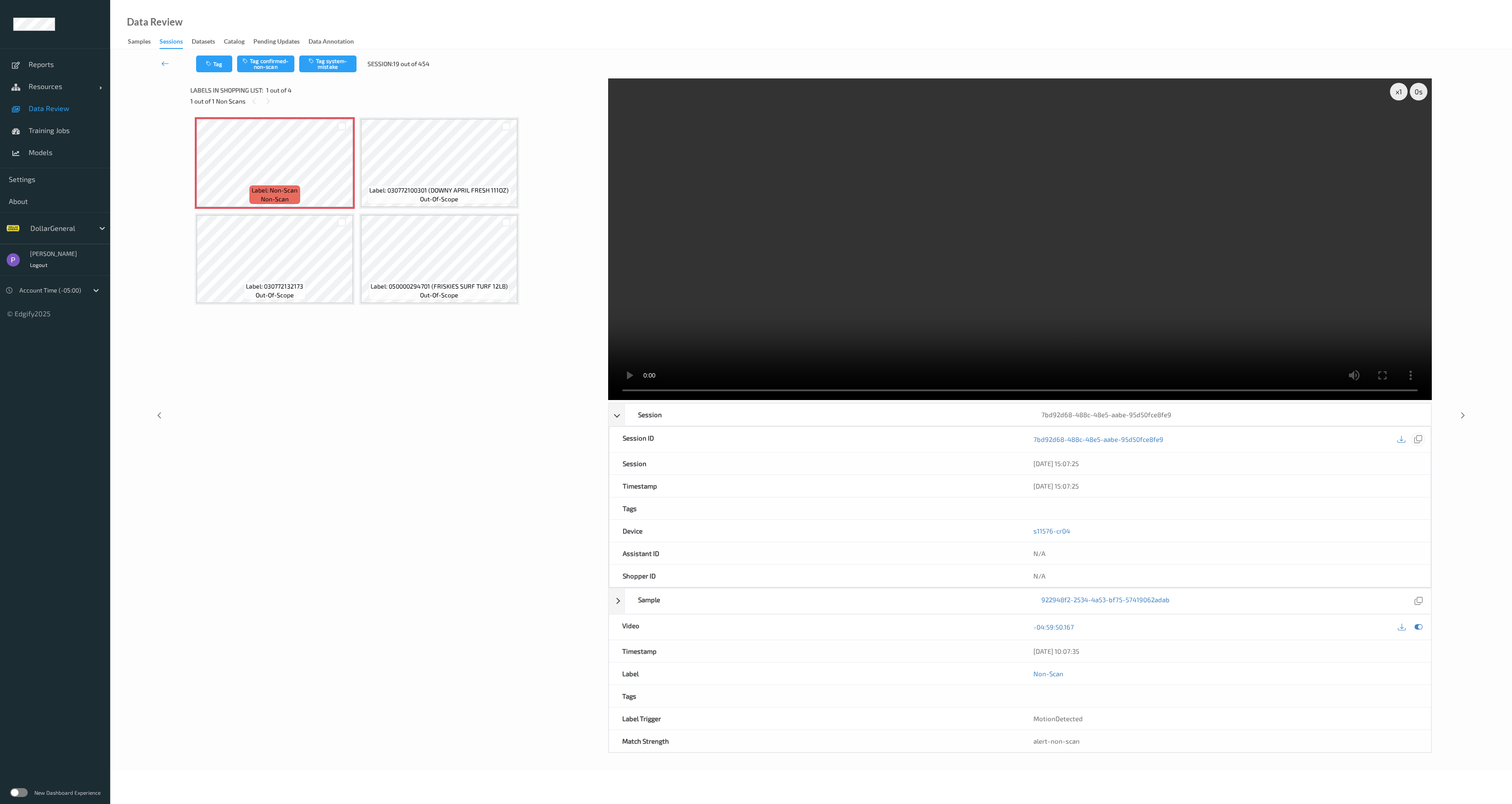
click at [1419, 440] on icon at bounding box center [1418, 439] width 8 height 8
click at [159, 63] on link at bounding box center [165, 64] width 62 height 17
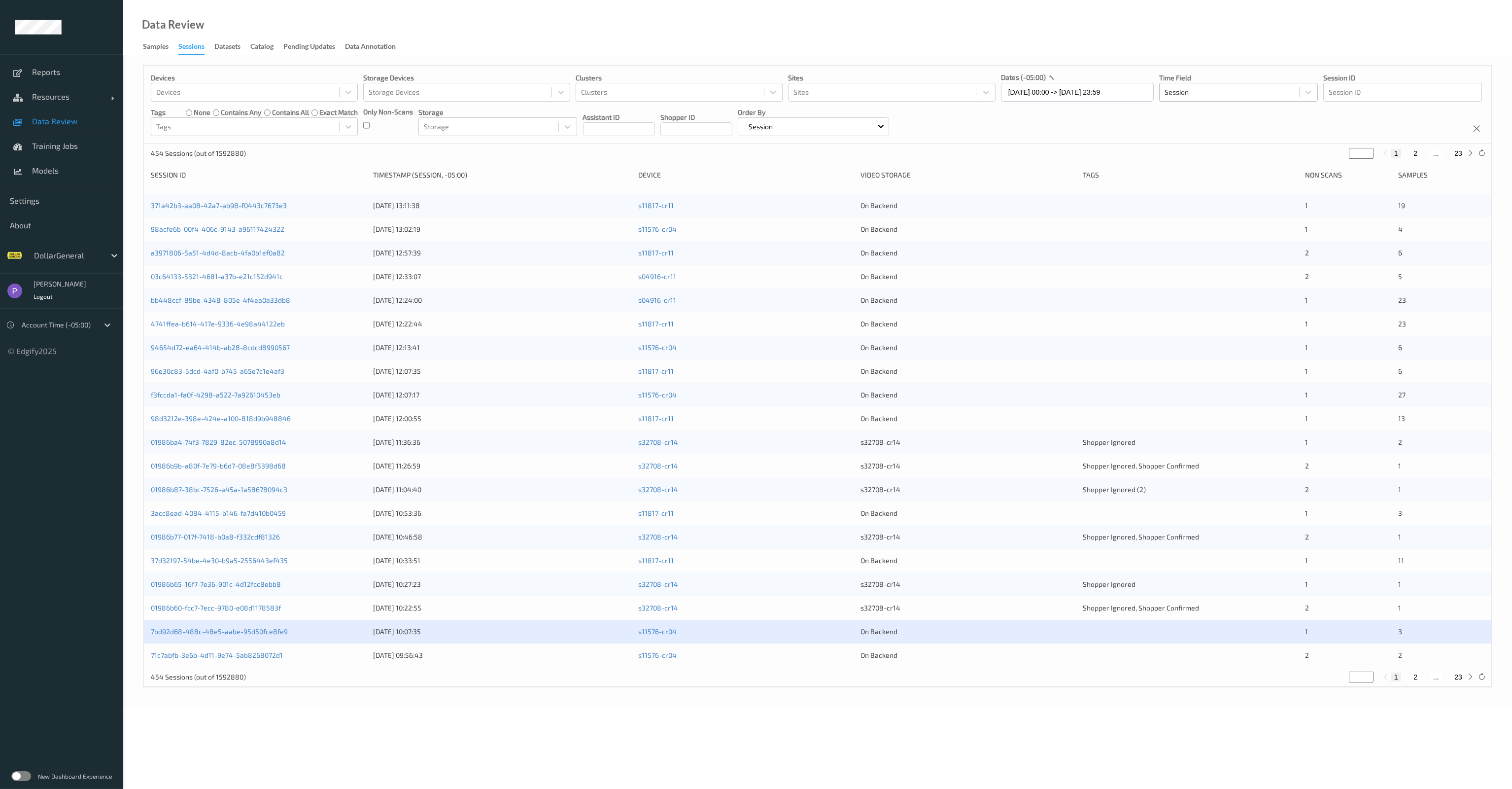
click at [1205, 94] on div at bounding box center [1229, 92] width 130 height 12
click at [152, 49] on div "Samples" at bounding box center [156, 47] width 25 height 12
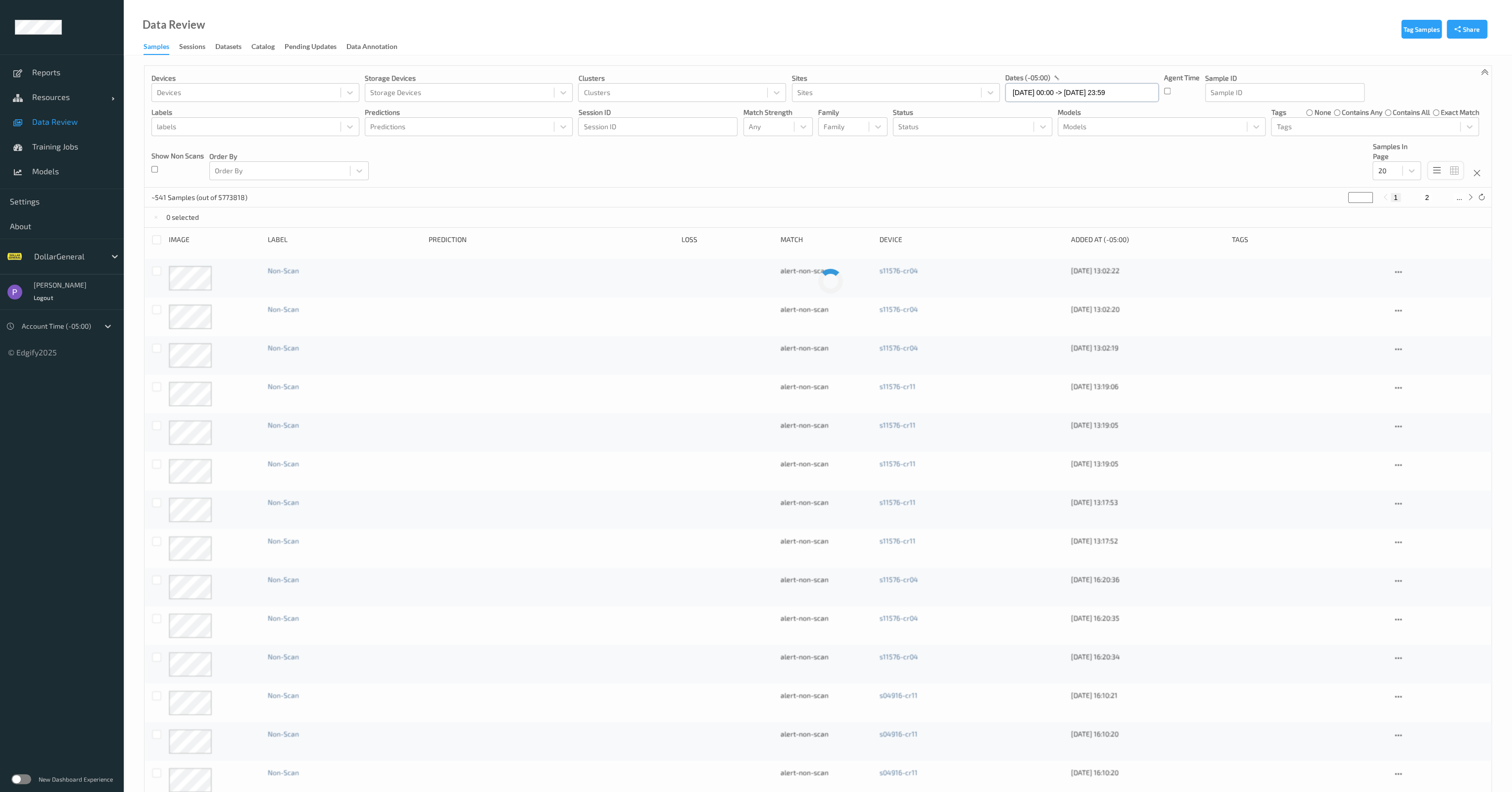
click at [1105, 94] on input "[DATE] 00:00 -> [DATE] 23:59" at bounding box center [1082, 93] width 153 height 19
click at [1124, 120] on button "button" at bounding box center [1122, 121] width 10 height 10
click at [1014, 118] on icon "button" at bounding box center [1014, 120] width 4 height 4
click at [965, 158] on div "Devices Devices Storage Devices Storage Devices Clusters Clusters Sites Sites d…" at bounding box center [818, 126] width 1347 height 121
click at [282, 133] on div "labels" at bounding box center [246, 127] width 189 height 16
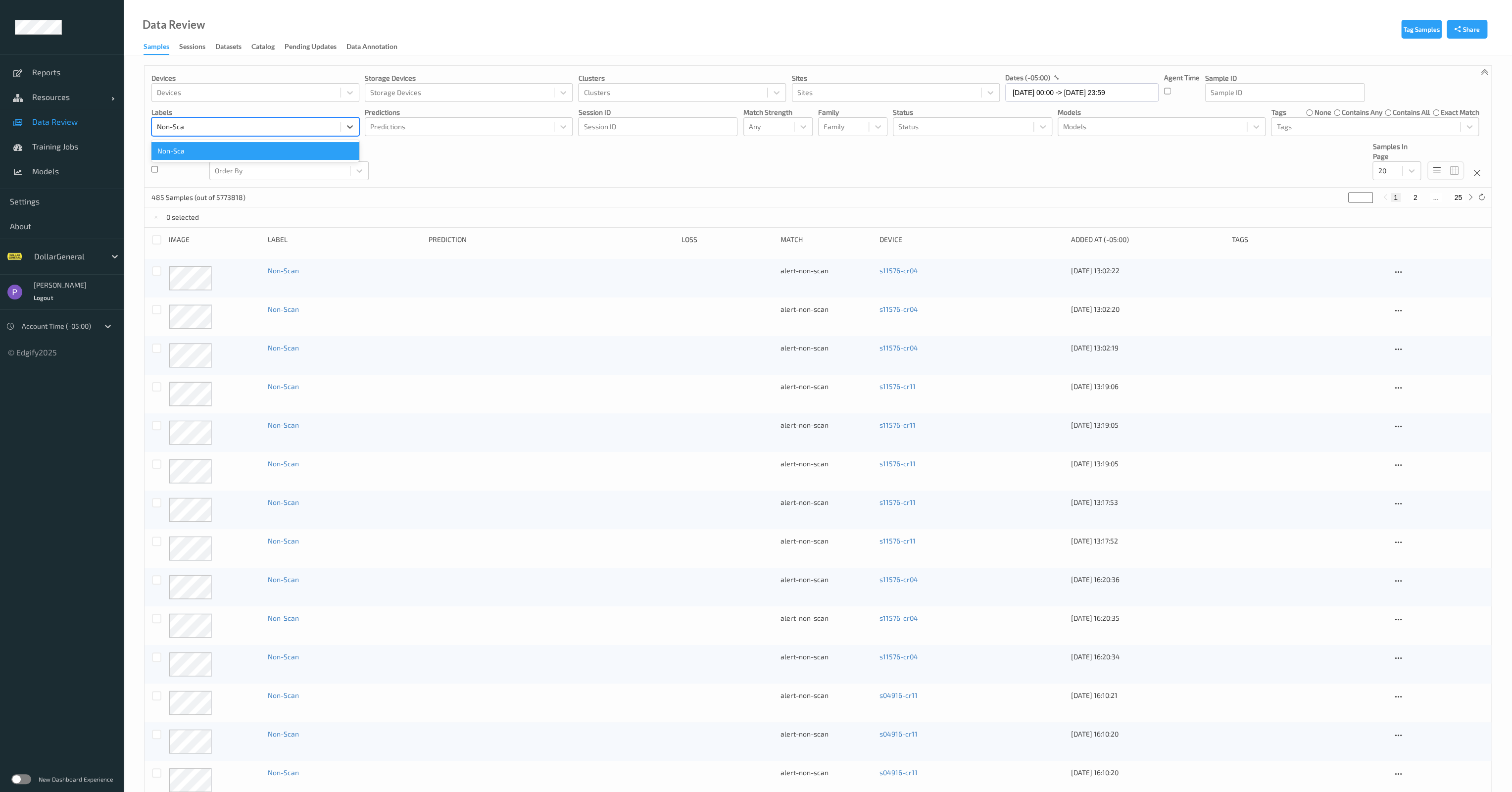
type input "Non-Scan"
click at [550, 177] on div "Devices Devices Storage Devices Storage Devices Clusters Clusters Sites Sites d…" at bounding box center [818, 126] width 1347 height 121
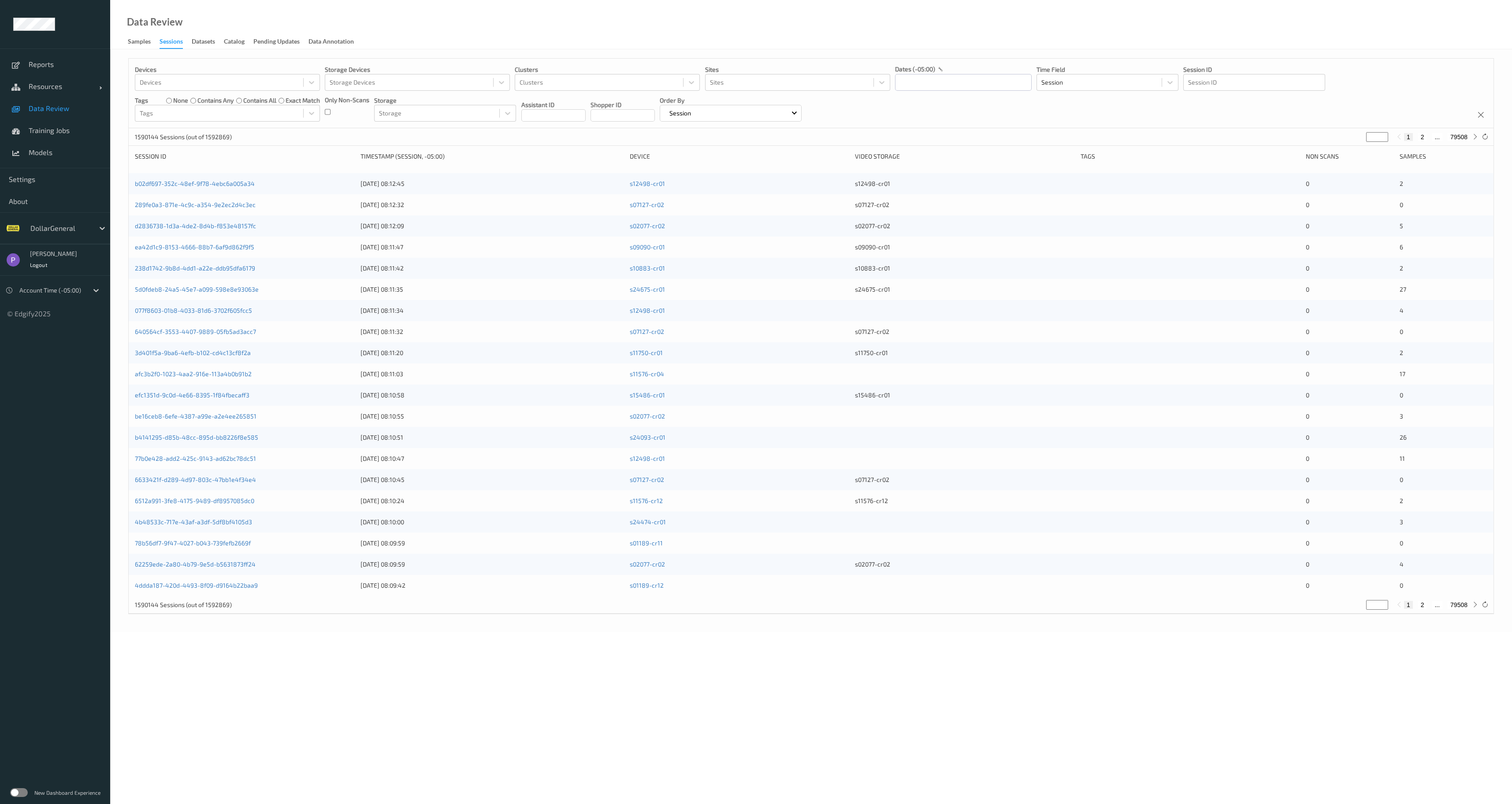
click at [19, 792] on label at bounding box center [19, 793] width 18 height 9
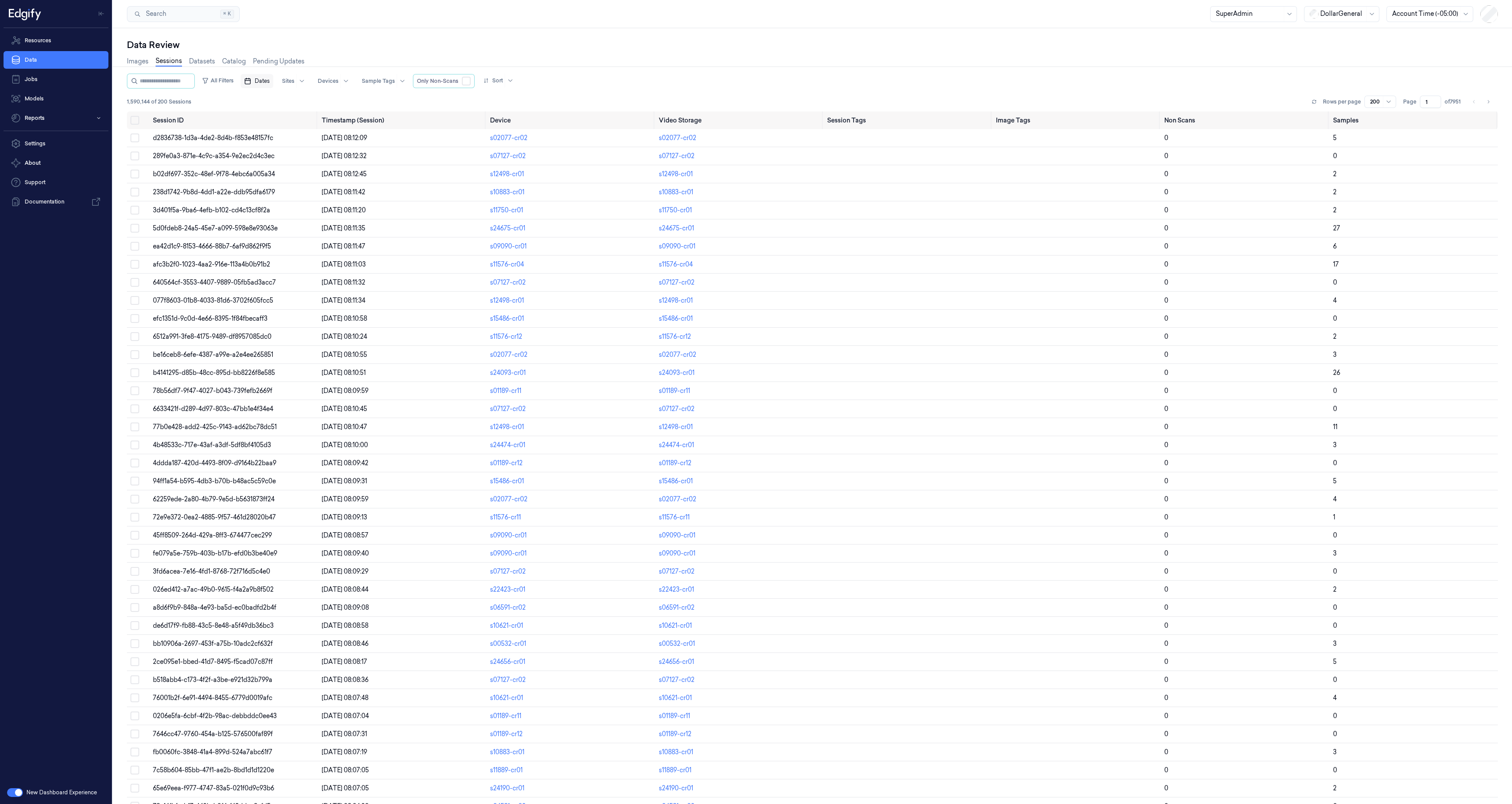
click at [270, 80] on span "Dates" at bounding box center [262, 80] width 15 height 8
click at [272, 105] on icon "Go to the Previous Month" at bounding box center [270, 102] width 7 height 7
click at [269, 206] on button "27" at bounding box center [271, 205] width 14 height 14
click at [354, 104] on icon "Go to the Next Month" at bounding box center [356, 102] width 7 height 7
click at [353, 133] on button "2" at bounding box center [355, 134] width 14 height 14
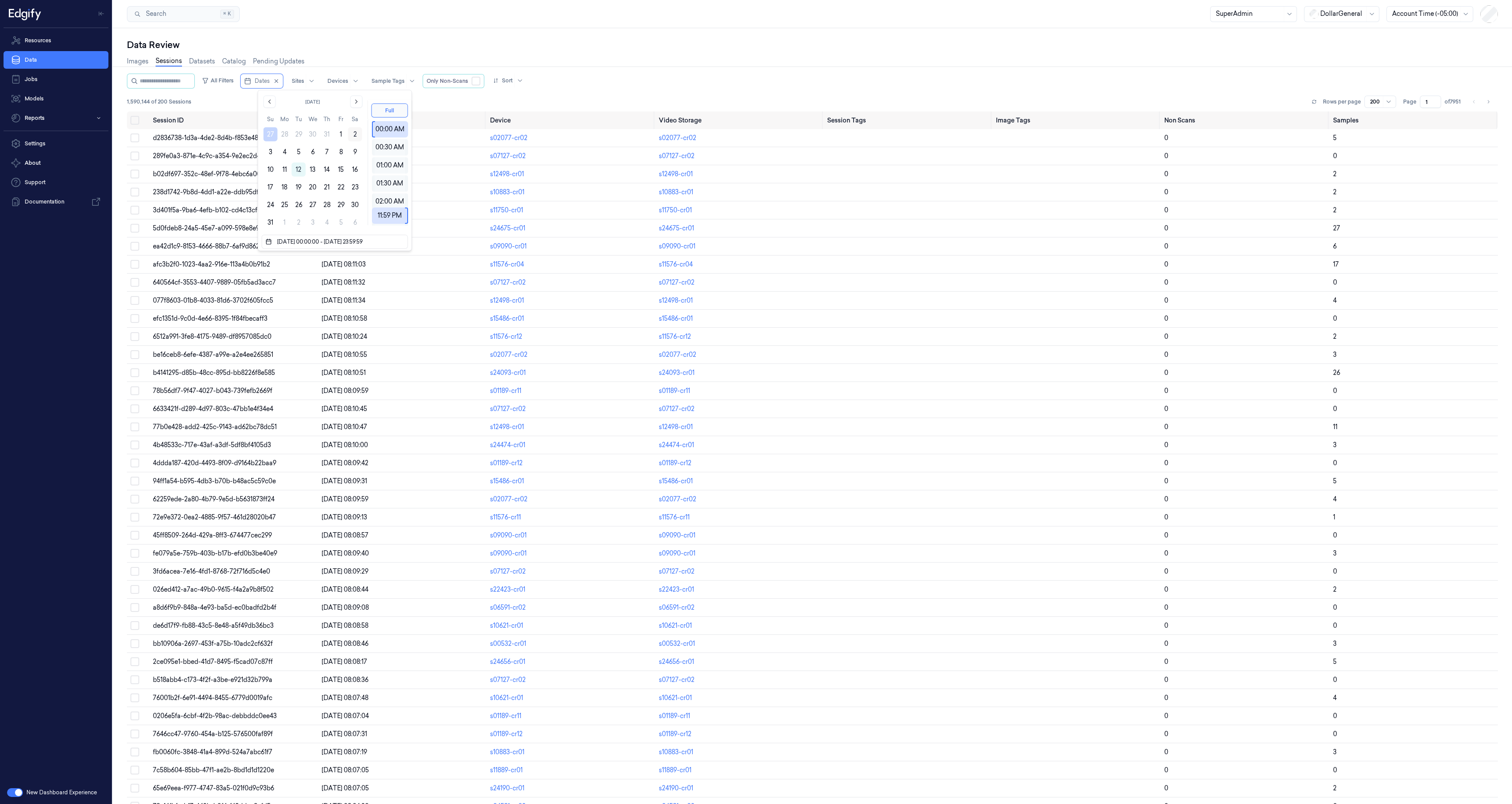
type input "27/07/2025 00:00:00 - 02/08/2025 23:59:59"
click at [452, 102] on div "1,590,144 of 200 Sessions Rows per page 200 Page 1 of 7951" at bounding box center [812, 101] width 1371 height 12
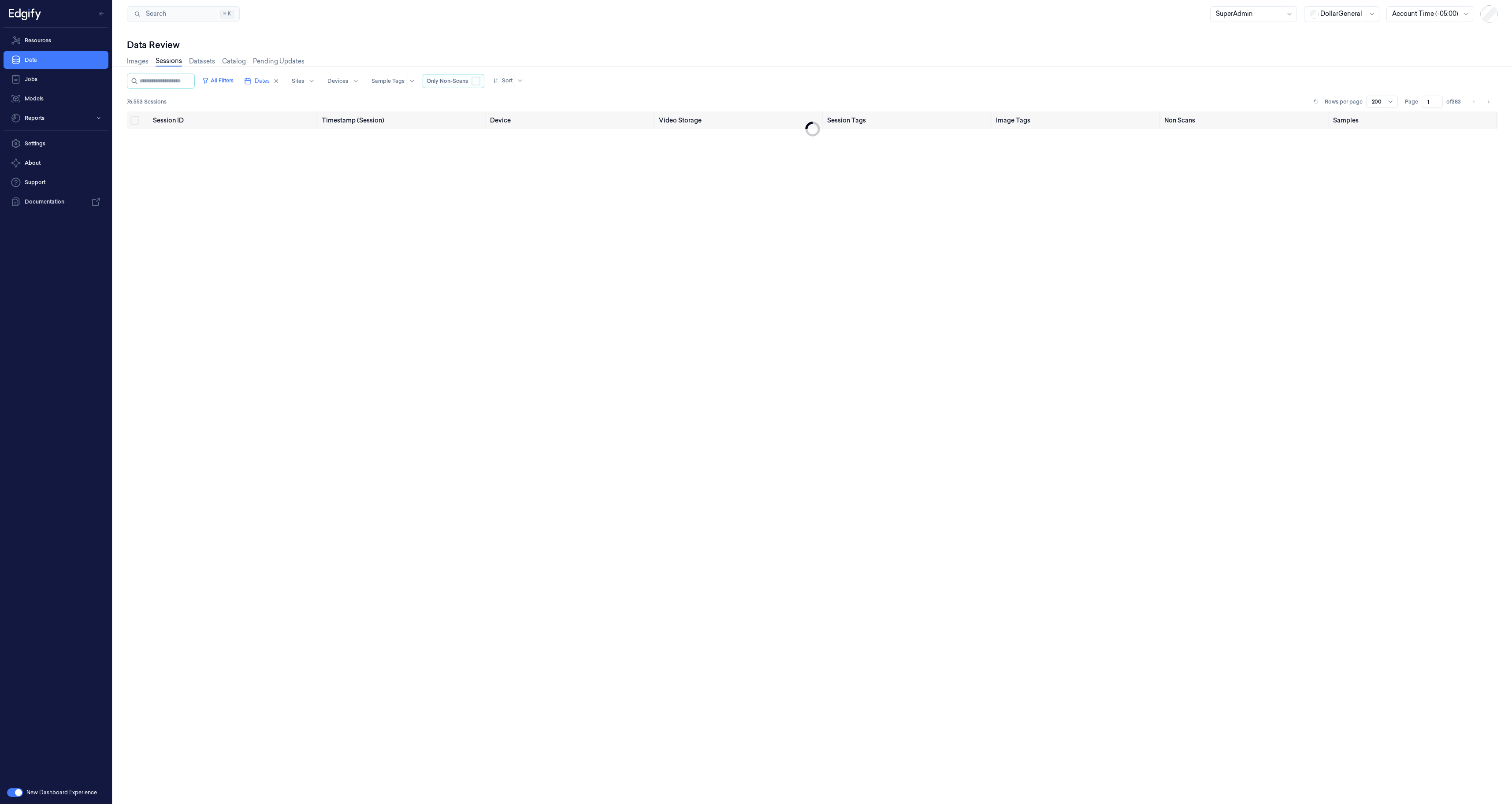
click at [481, 79] on button "button" at bounding box center [476, 81] width 9 height 9
click at [513, 78] on div at bounding box center [503, 80] width 19 height 8
click at [524, 113] on div "Session" at bounding box center [520, 113] width 23 height 9
click at [595, 95] on div "All Filters Dates Sites Devices Sample Tags Only Non-Scans Sort 454 Sessions Ro…" at bounding box center [812, 92] width 1371 height 38
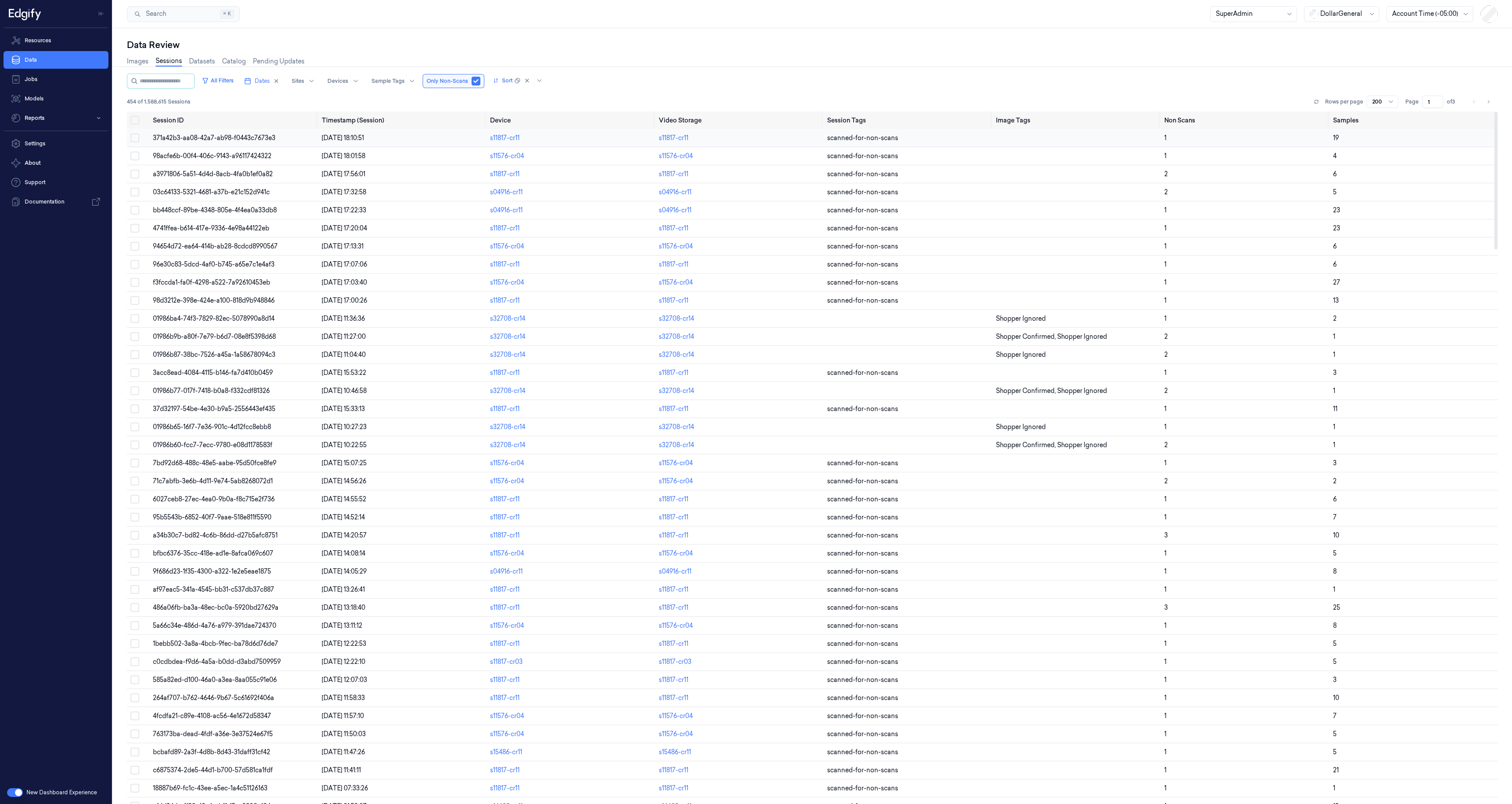
click at [256, 142] on td "371a42b3-aa08-42a7-ab98-f0443c7673e3" at bounding box center [233, 137] width 169 height 18
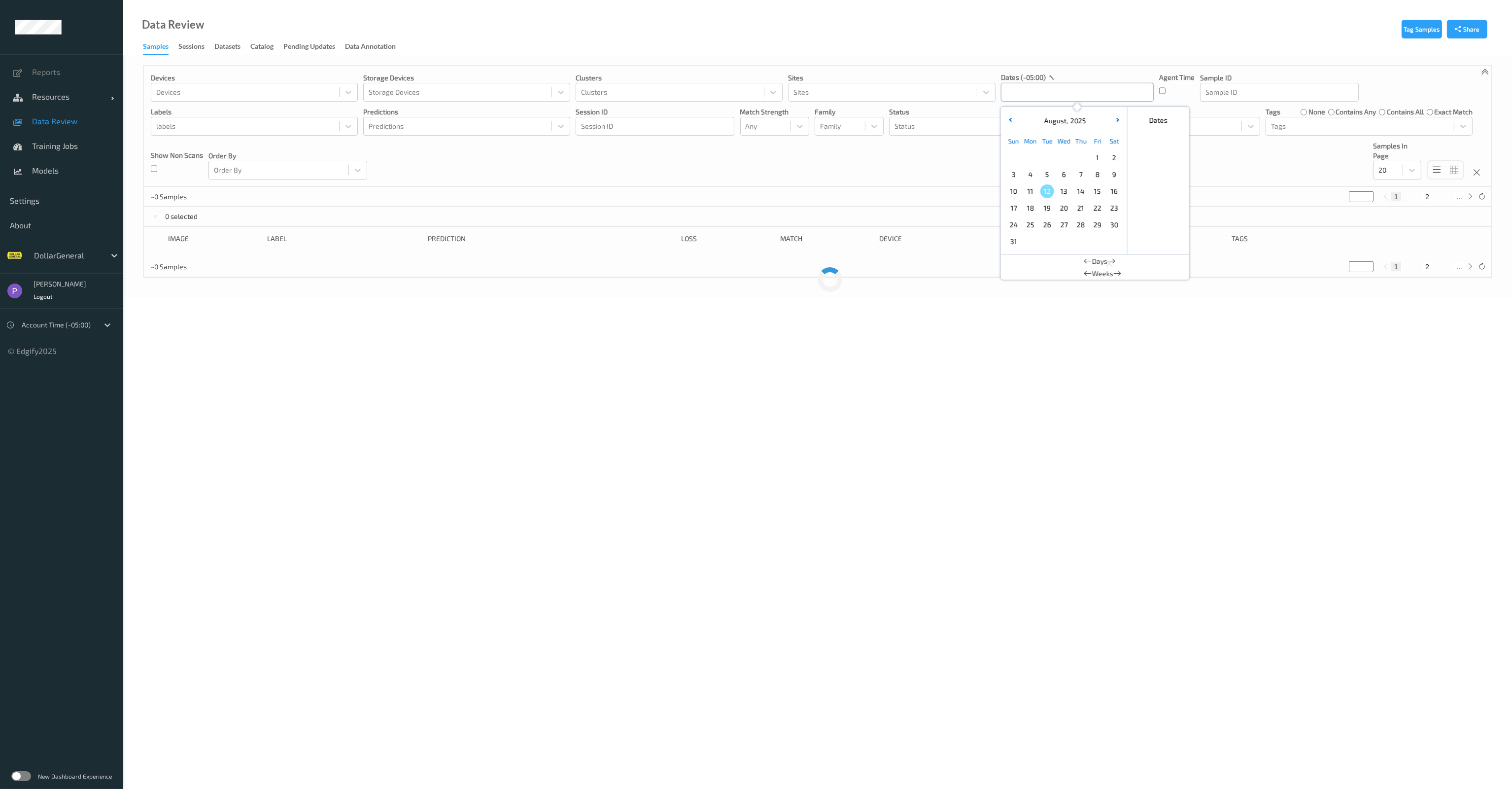
click at [1042, 92] on input "text" at bounding box center [1077, 92] width 153 height 19
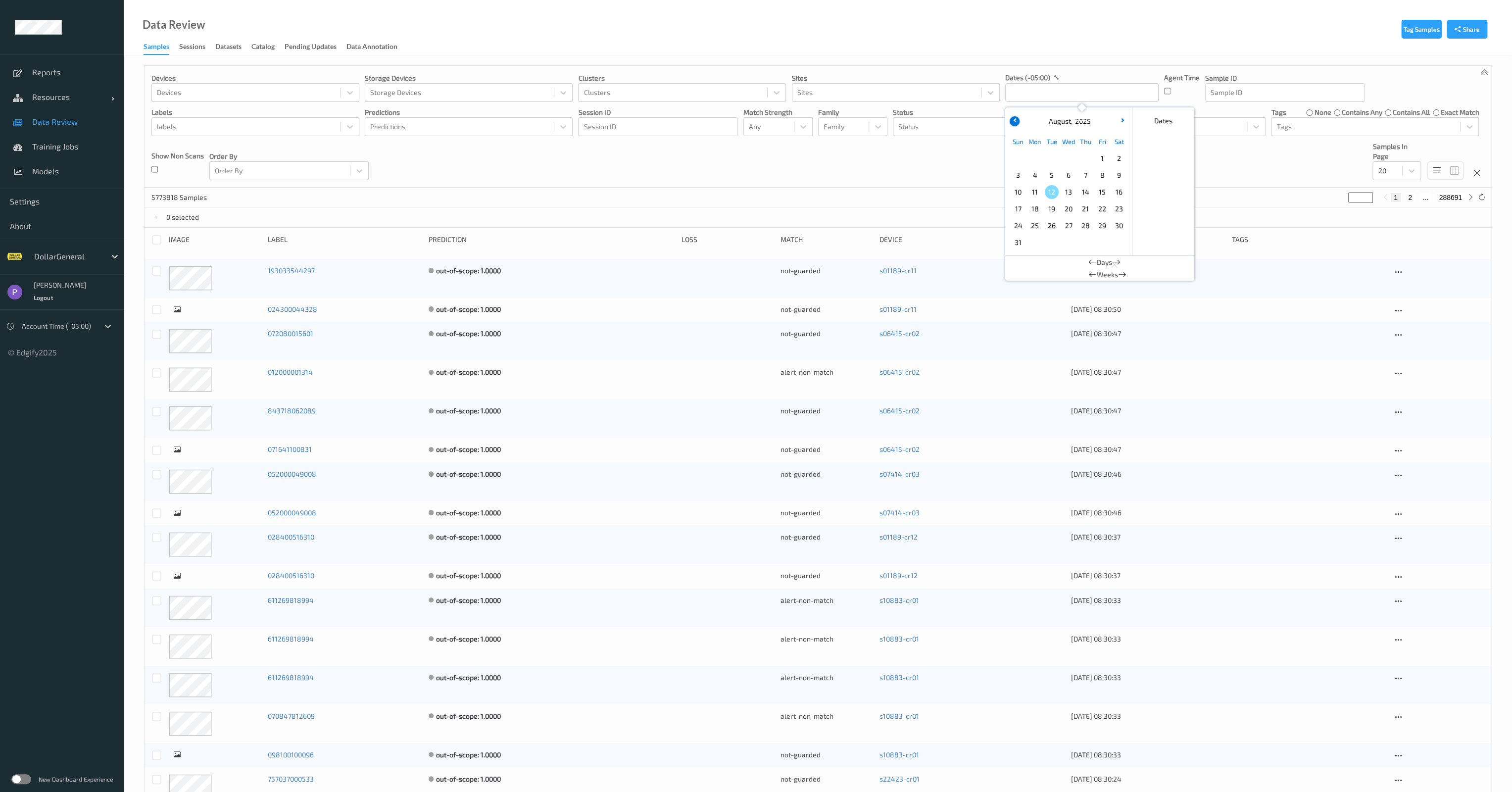
click at [1016, 122] on button "button" at bounding box center [1014, 121] width 10 height 10
click at [1017, 227] on span "27" at bounding box center [1017, 225] width 14 height 14
click at [1121, 119] on icon "button" at bounding box center [1121, 120] width 4 height 4
click at [1120, 157] on span "2" at bounding box center [1118, 157] width 14 height 14
type input "27/07/2025 00:00 -> 02/08/2025 23:59"
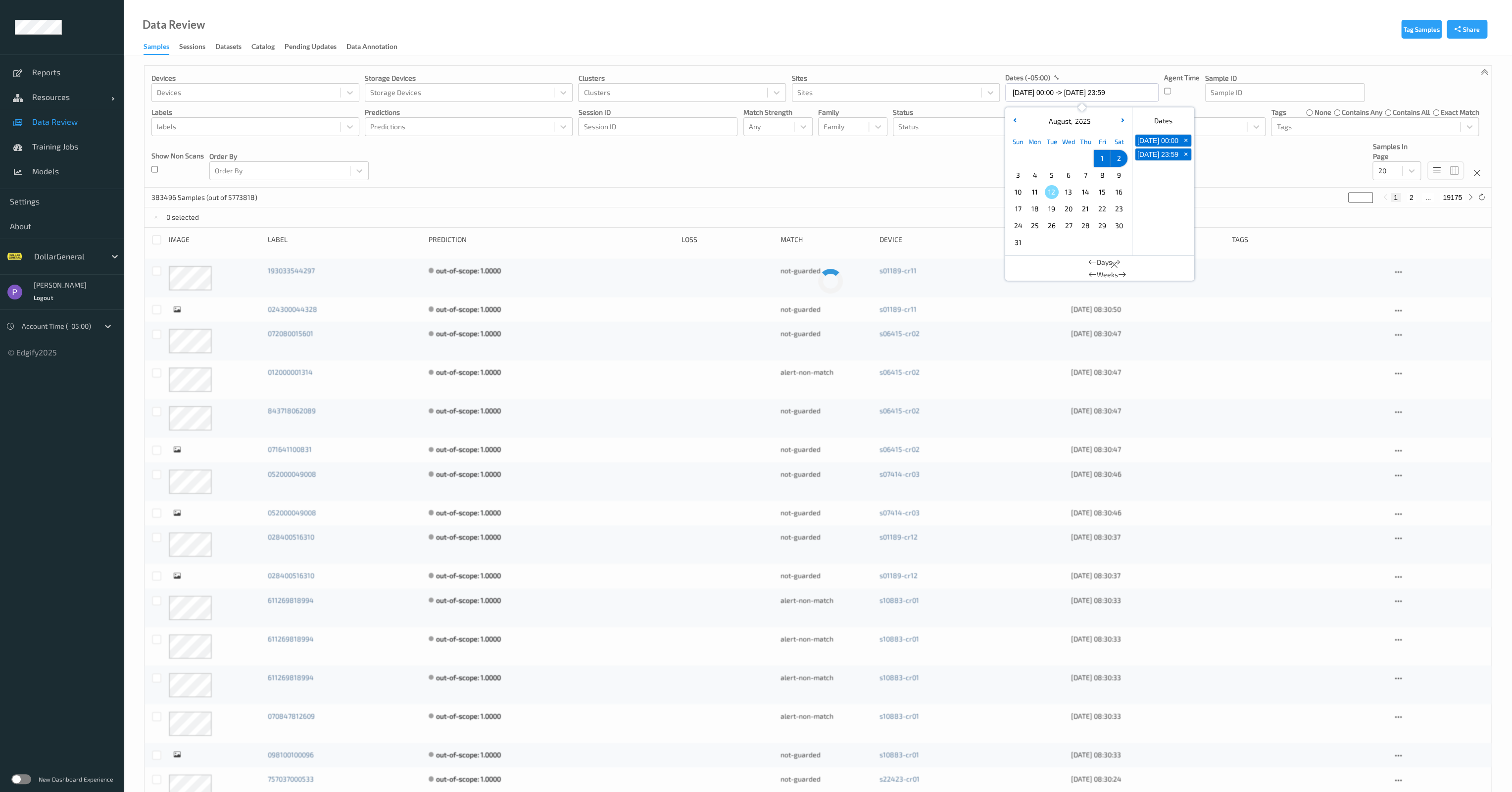
click at [911, 174] on div "Devices Devices Storage Devices Storage Devices Clusters Clusters Sites Sites d…" at bounding box center [818, 126] width 1347 height 121
click at [255, 136] on div "labels" at bounding box center [255, 127] width 208 height 19
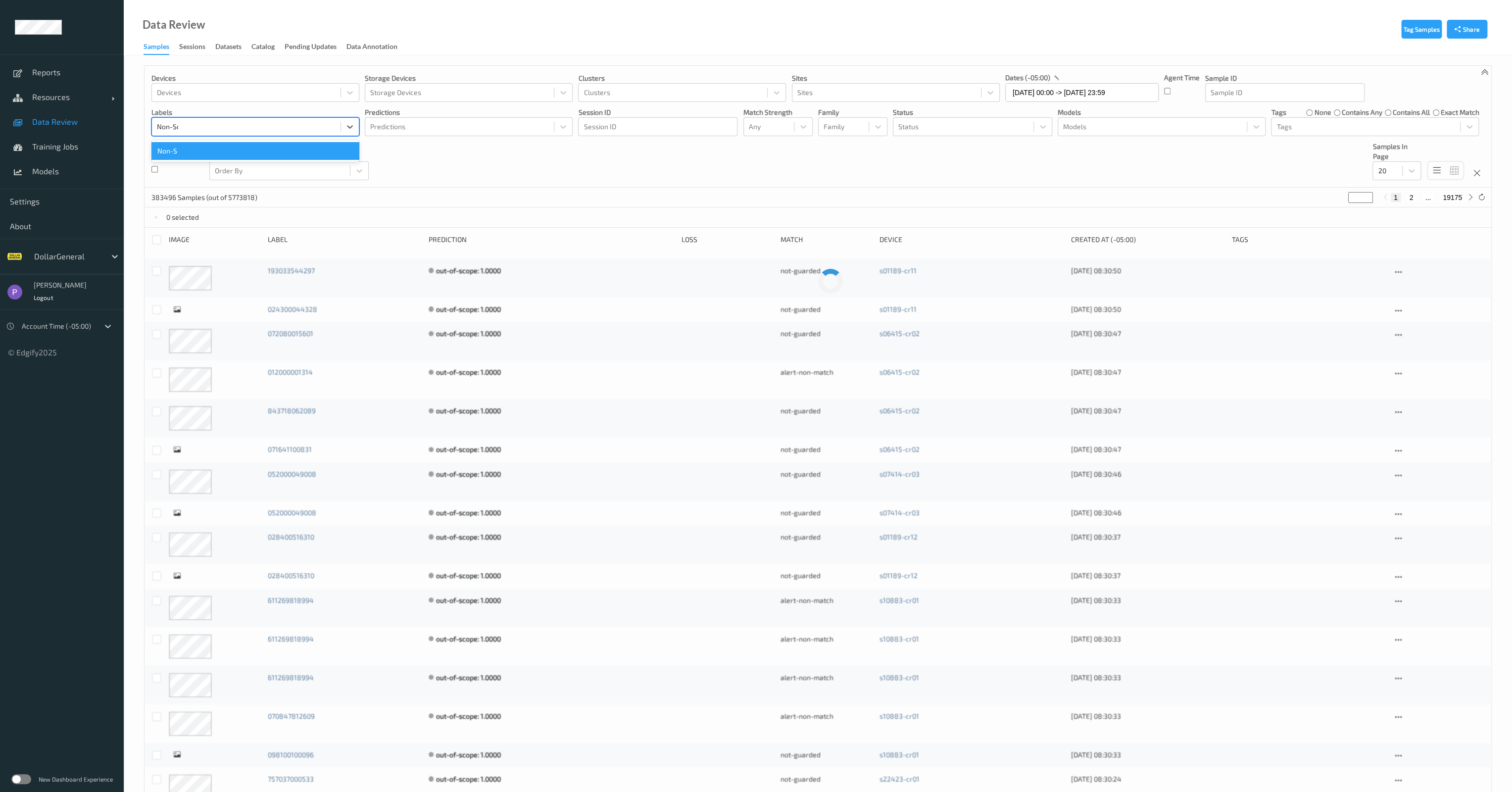
type input "Non-Scan"
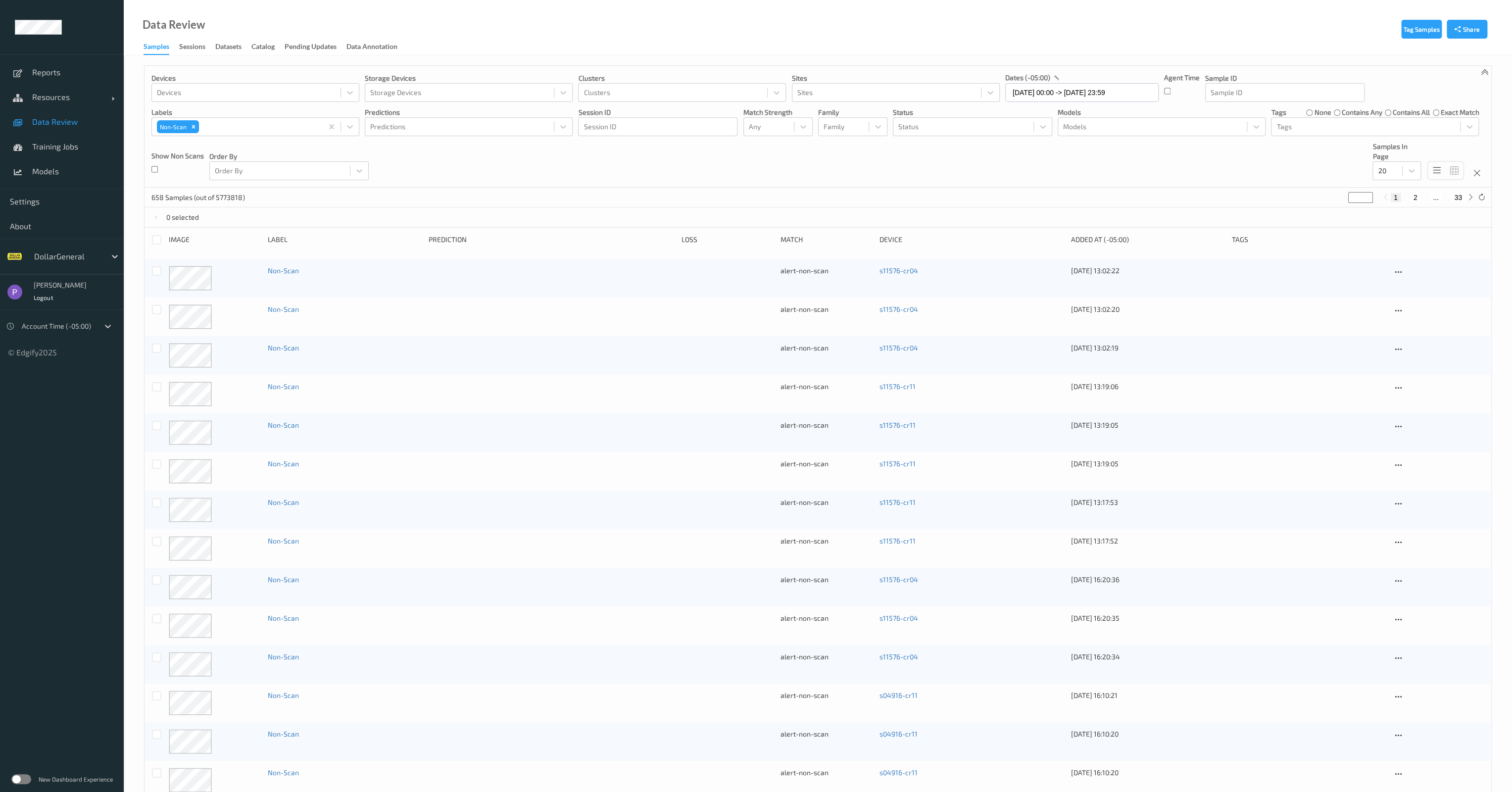
click at [1315, 113] on label "none" at bounding box center [1322, 112] width 17 height 10
click at [159, 240] on div at bounding box center [157, 240] width 10 height 10
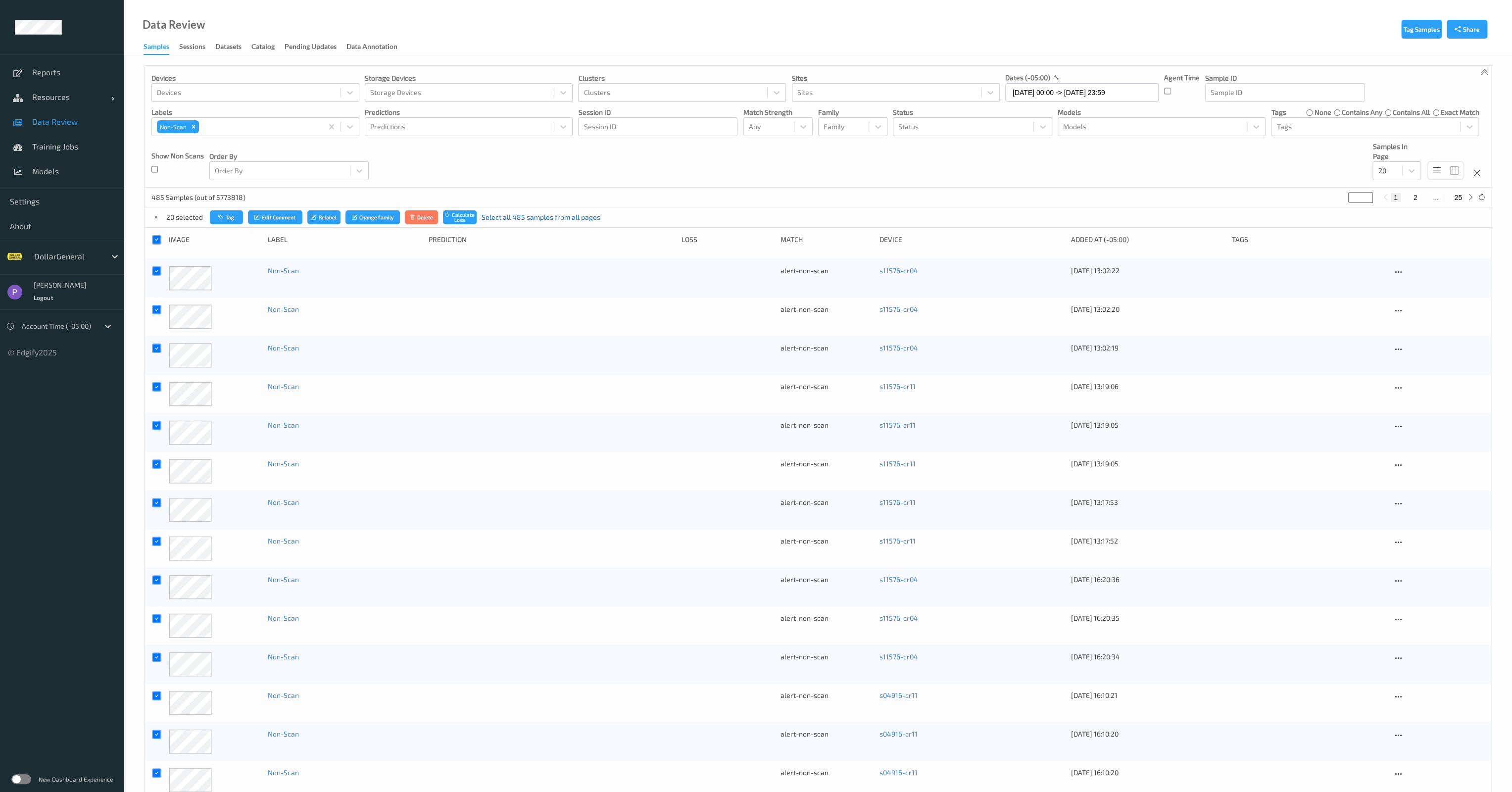
click at [562, 217] on link "Select all 485 samples from all pages" at bounding box center [540, 217] width 119 height 10
click at [430, 221] on button "Delete" at bounding box center [427, 217] width 34 height 14
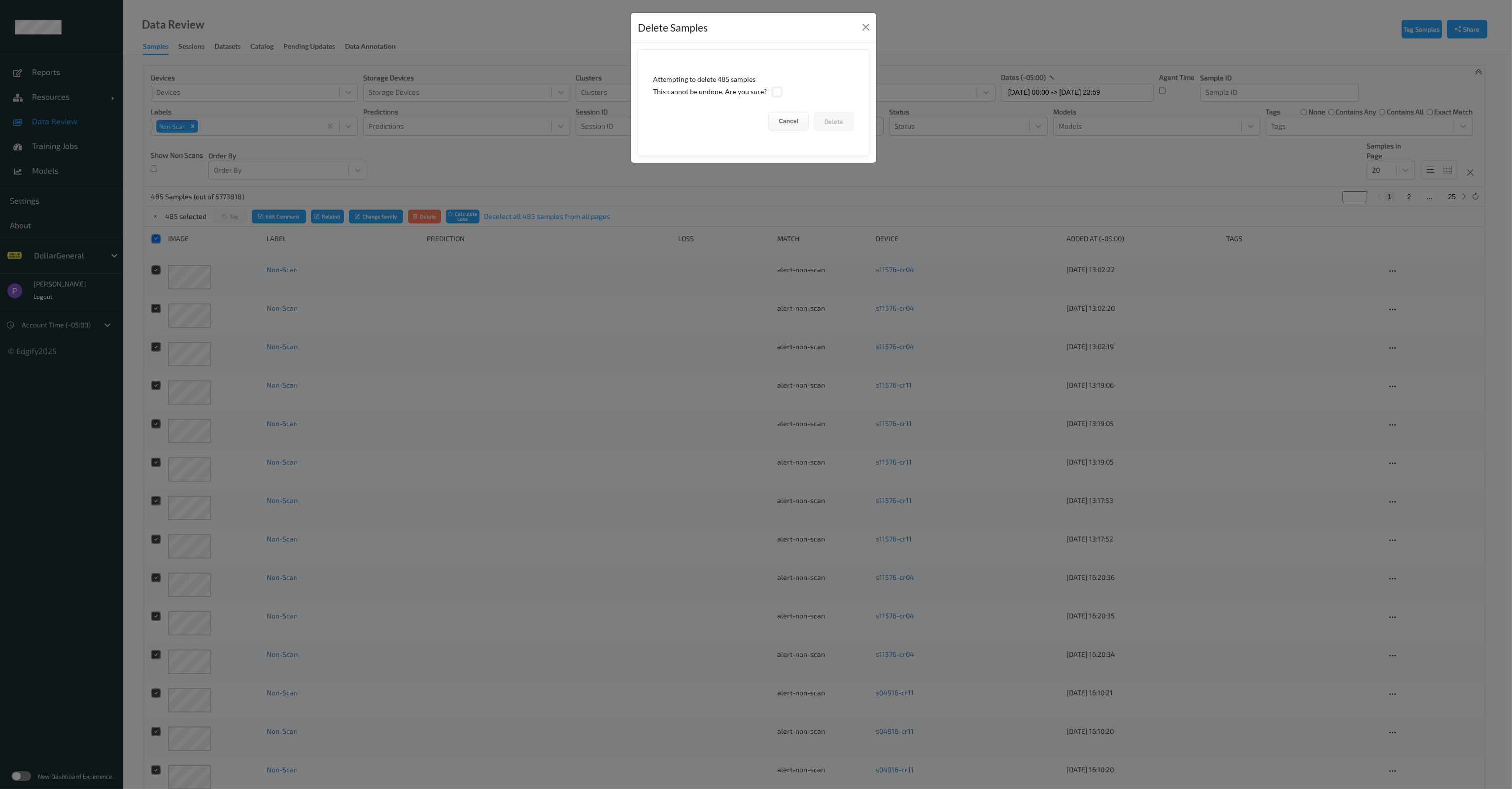
click at [774, 92] on div at bounding box center [777, 92] width 10 height 10
click at [840, 125] on button "Delete" at bounding box center [833, 122] width 41 height 19
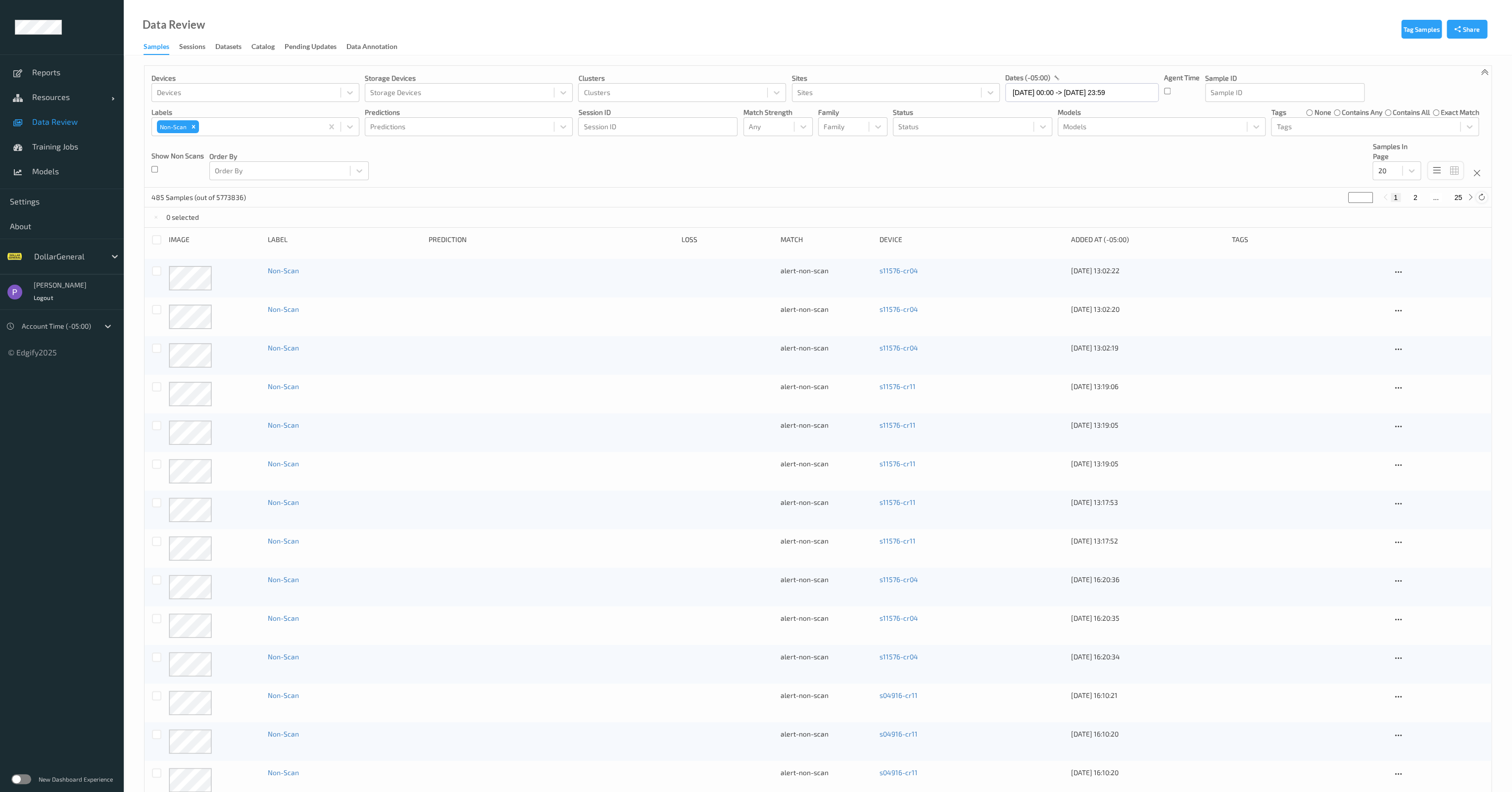
click at [1485, 200] on div at bounding box center [1481, 197] width 11 height 11
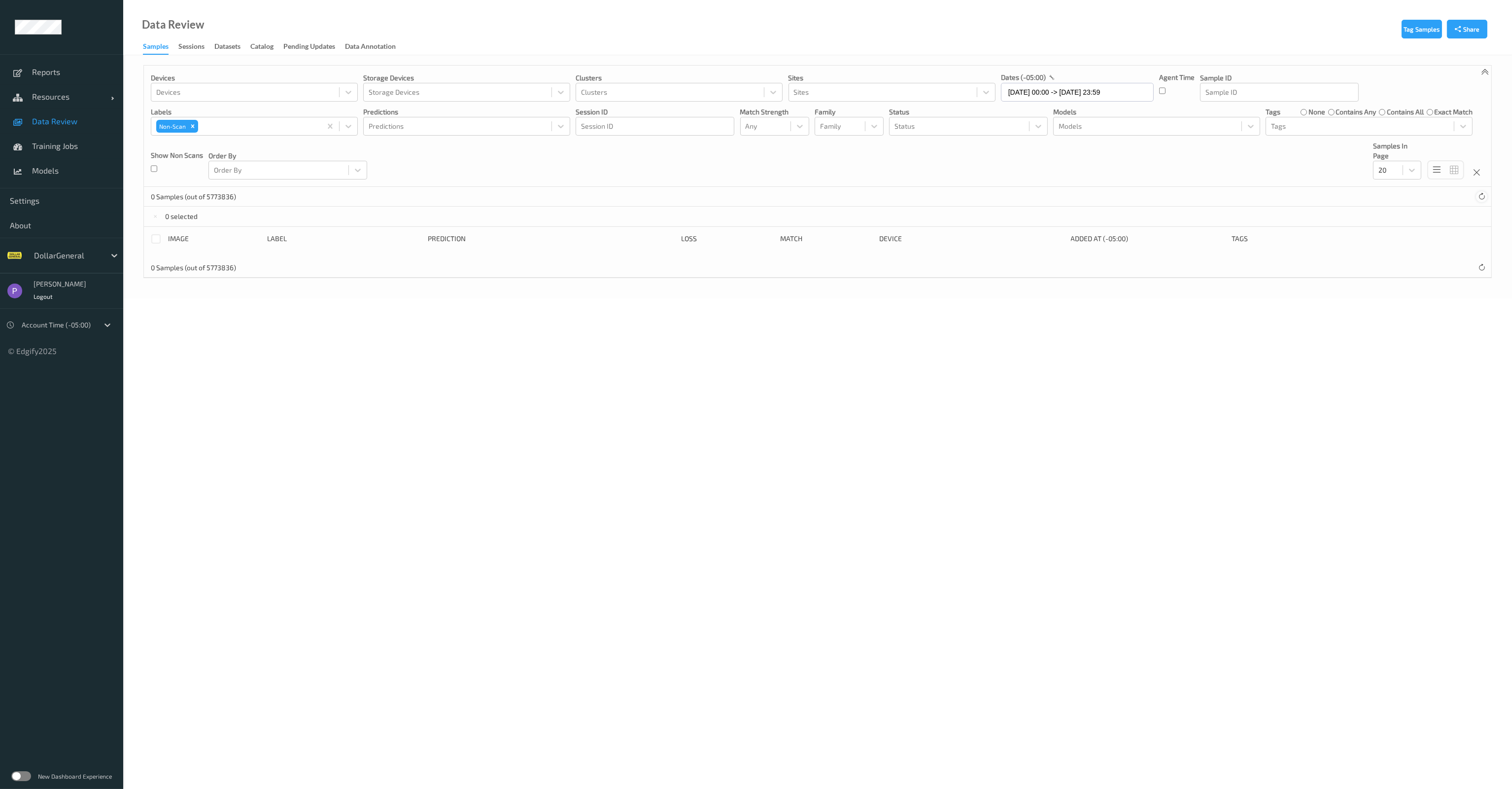
click at [1479, 199] on icon at bounding box center [1481, 196] width 7 height 7
click at [1353, 112] on label "contains any" at bounding box center [1356, 111] width 41 height 10
